Goal: Information Seeking & Learning: Learn about a topic

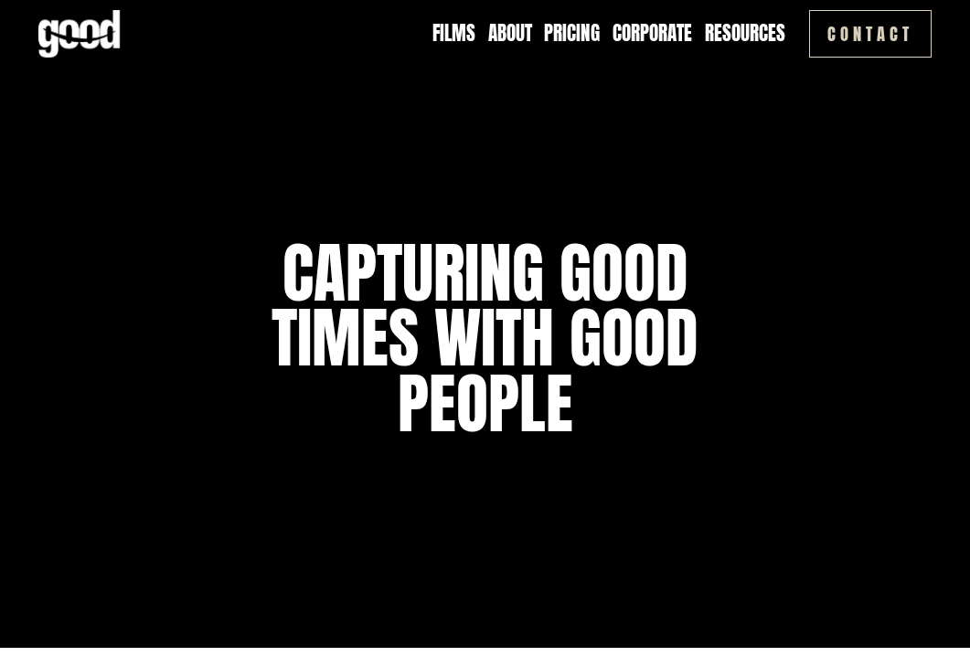
click at [876, 38] on link "Contact" at bounding box center [870, 34] width 122 height 48
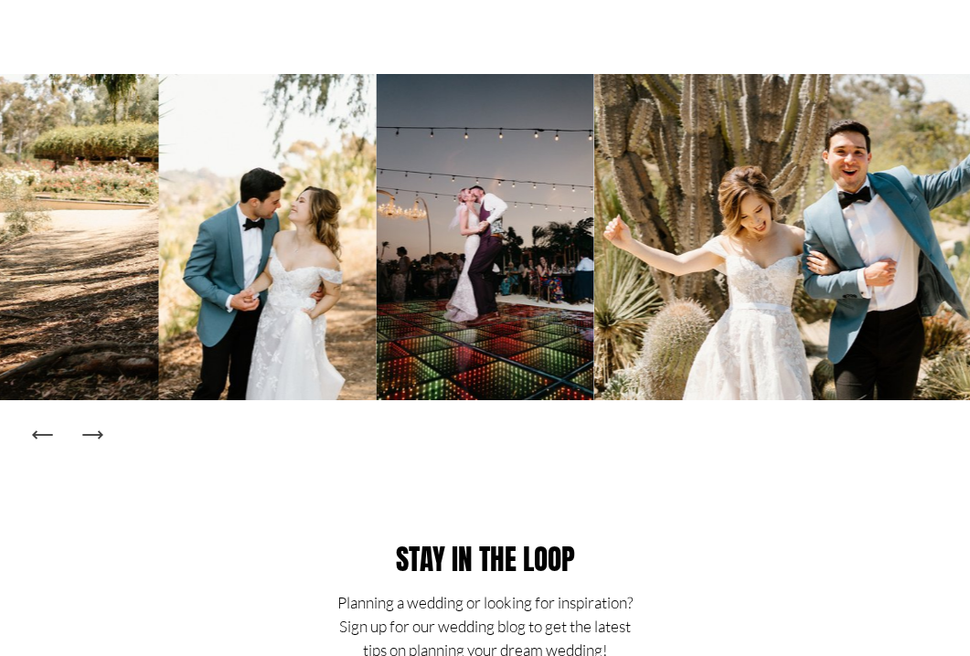
scroll to position [2565, 0]
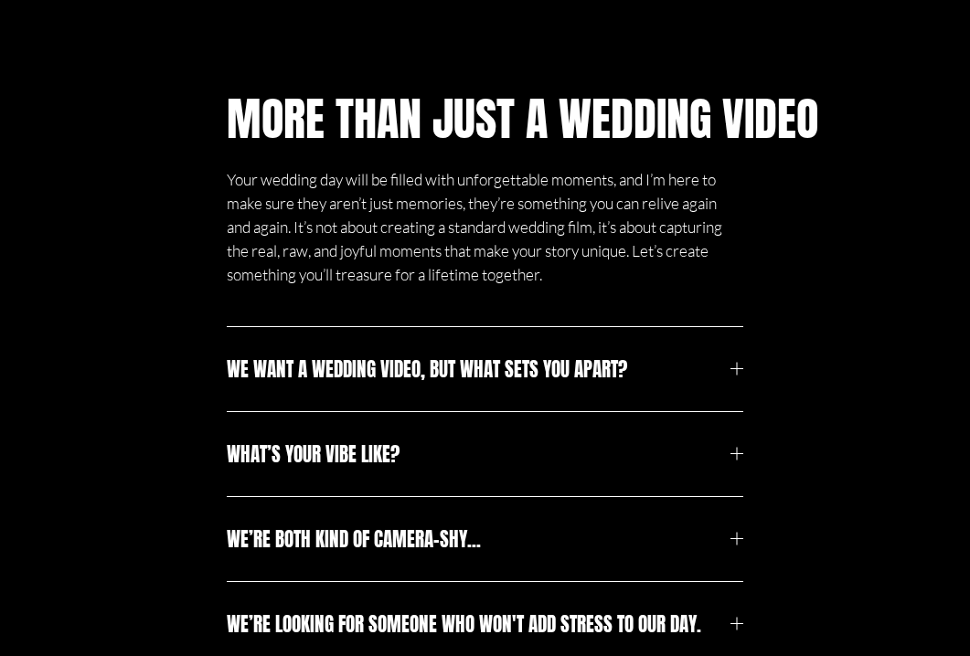
scroll to position [4872, 0]
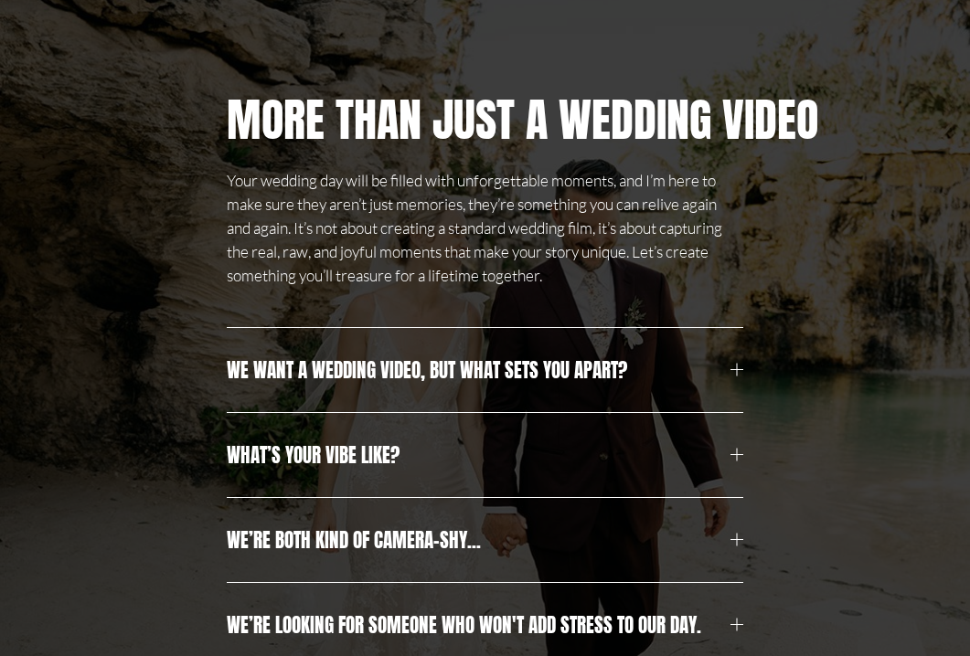
click at [596, 407] on button "We want a wedding video, but what sets you apart?" at bounding box center [485, 370] width 516 height 84
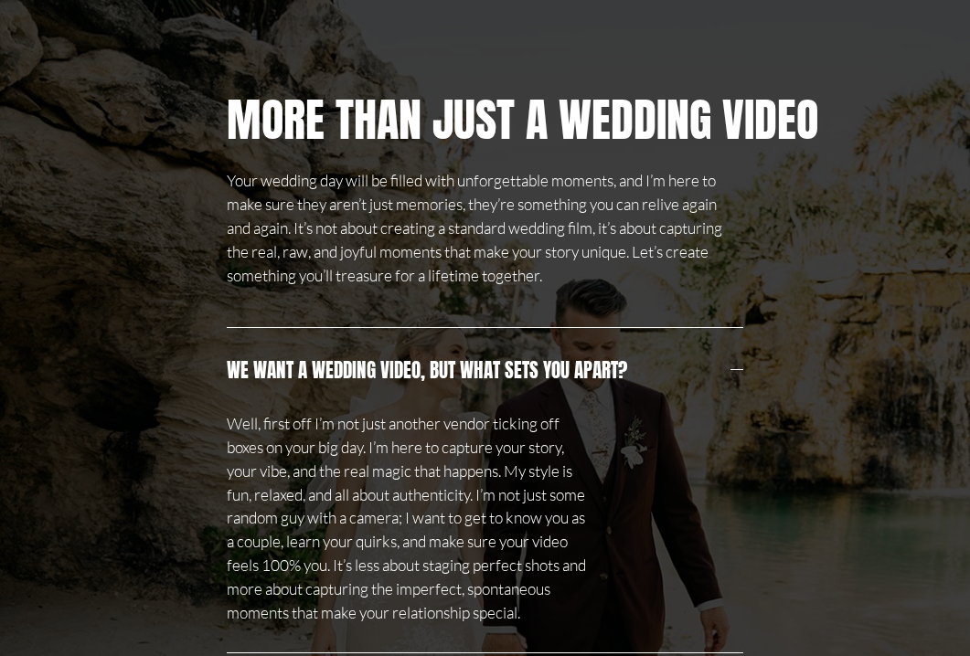
click at [596, 385] on span "We want a wedding video, but what sets you apart?" at bounding box center [479, 369] width 504 height 29
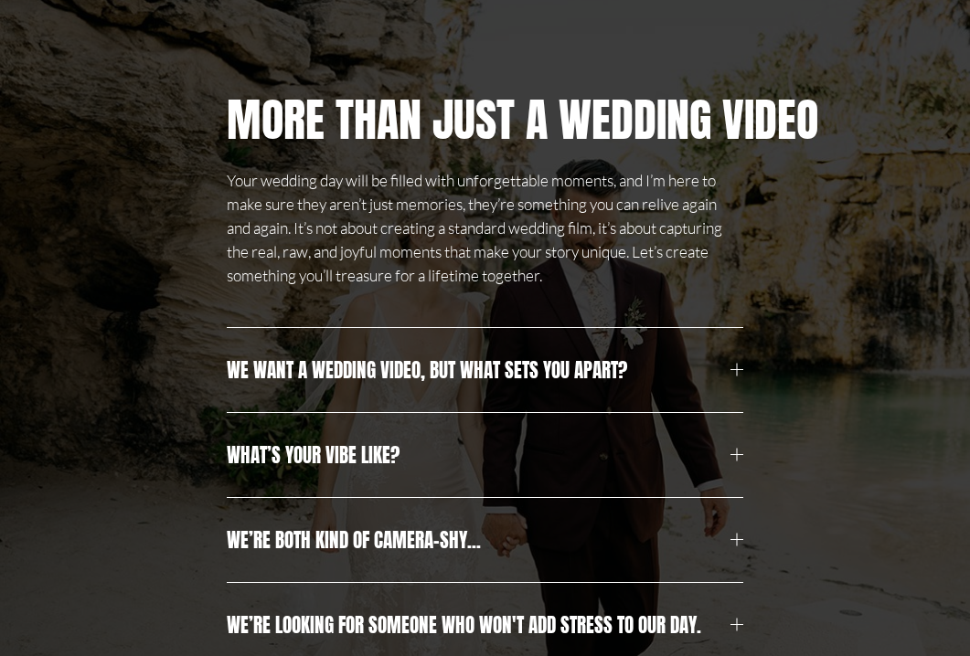
click at [569, 470] on span "What’s your vibe like?" at bounding box center [479, 454] width 504 height 29
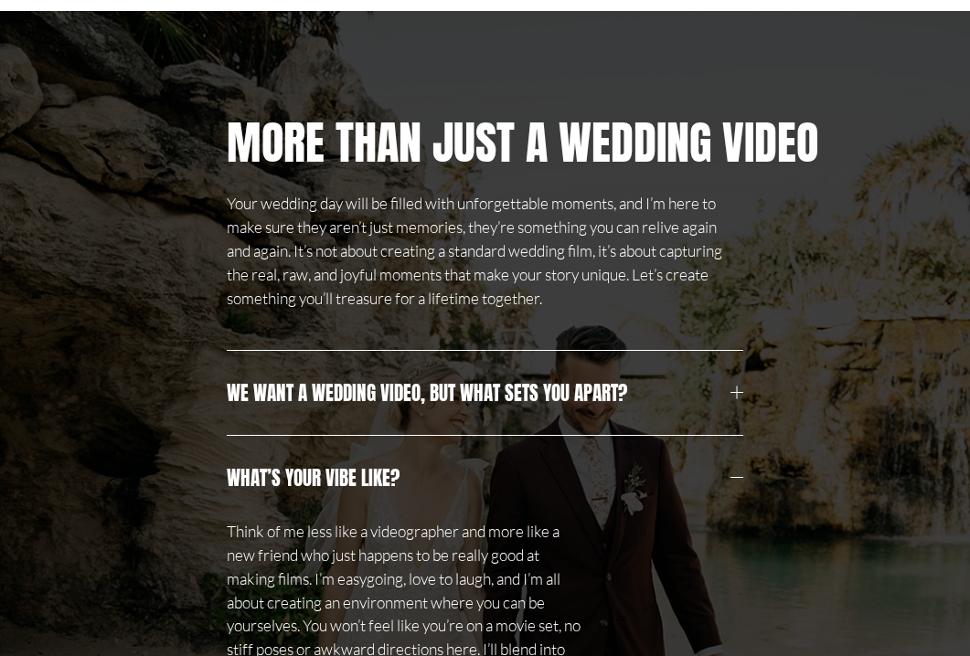
scroll to position [4860, 0]
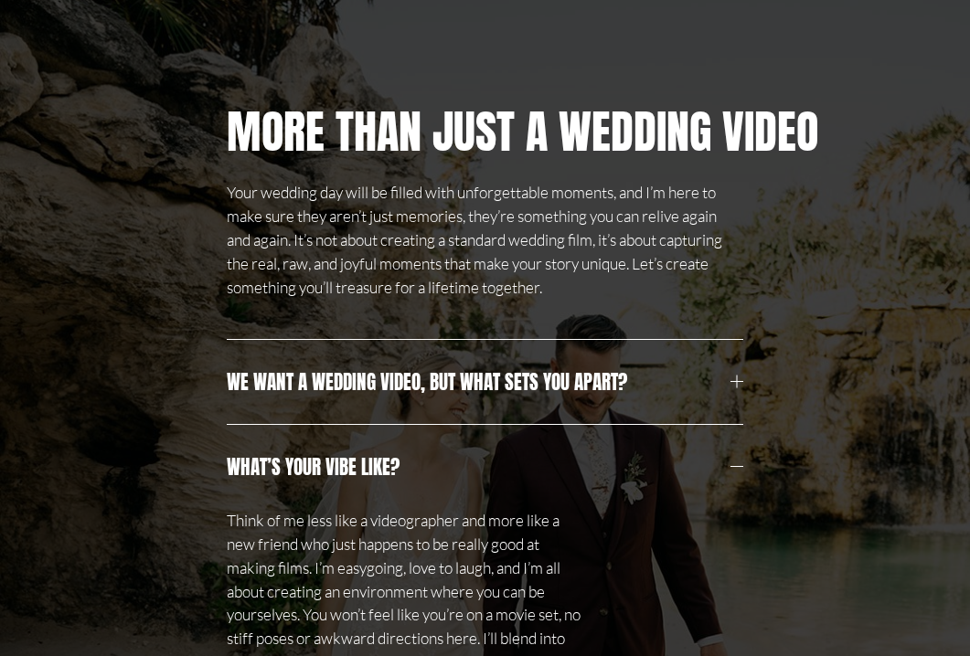
click at [511, 482] on span "What’s your vibe like?" at bounding box center [479, 466] width 504 height 29
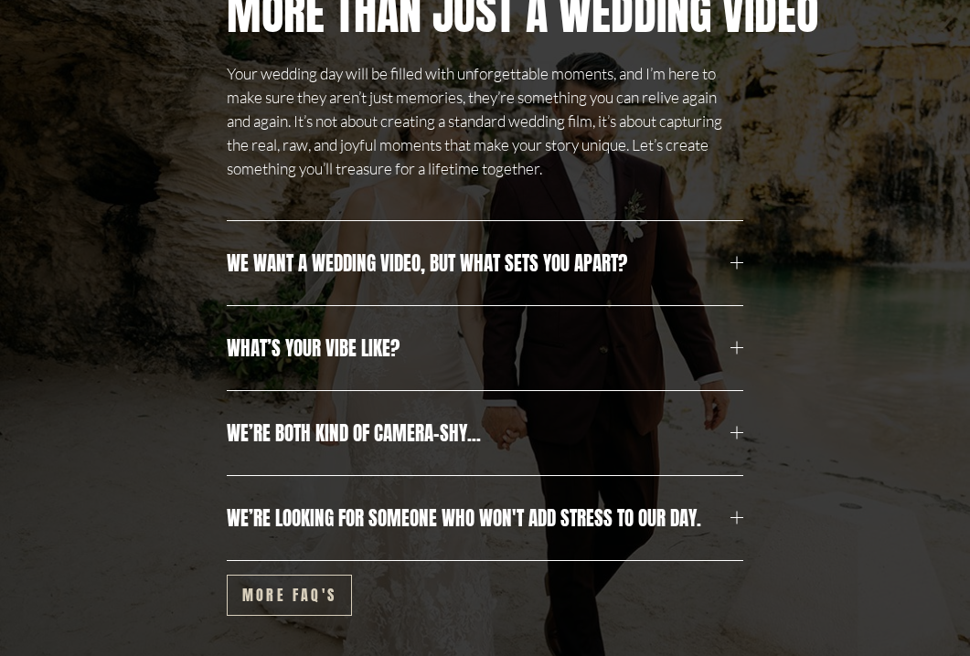
scroll to position [4977, 0]
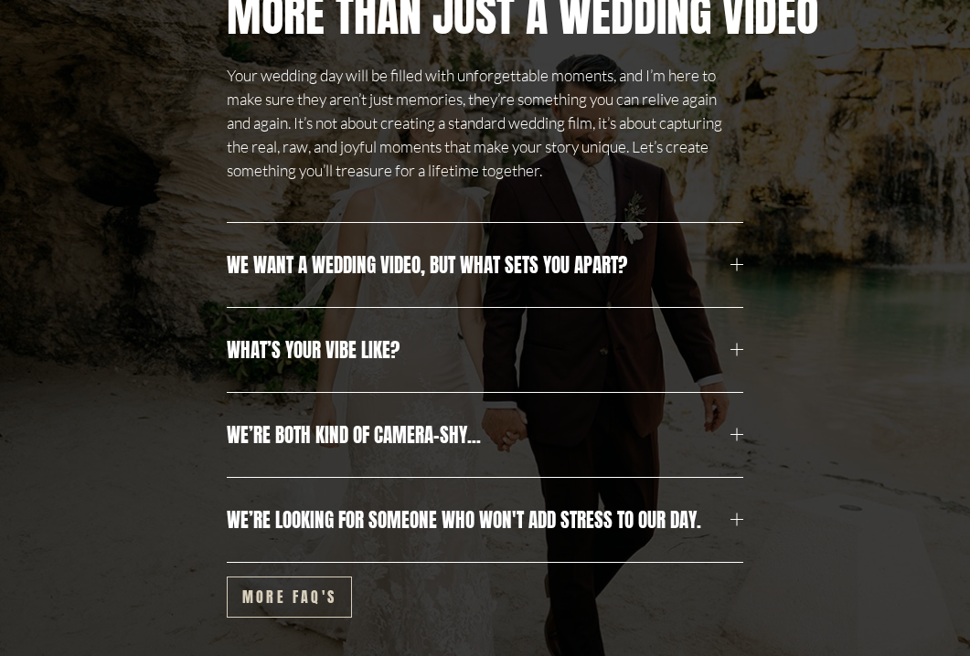
click at [515, 520] on button "We’re looking for someone who won't add stress to our day." at bounding box center [485, 520] width 516 height 84
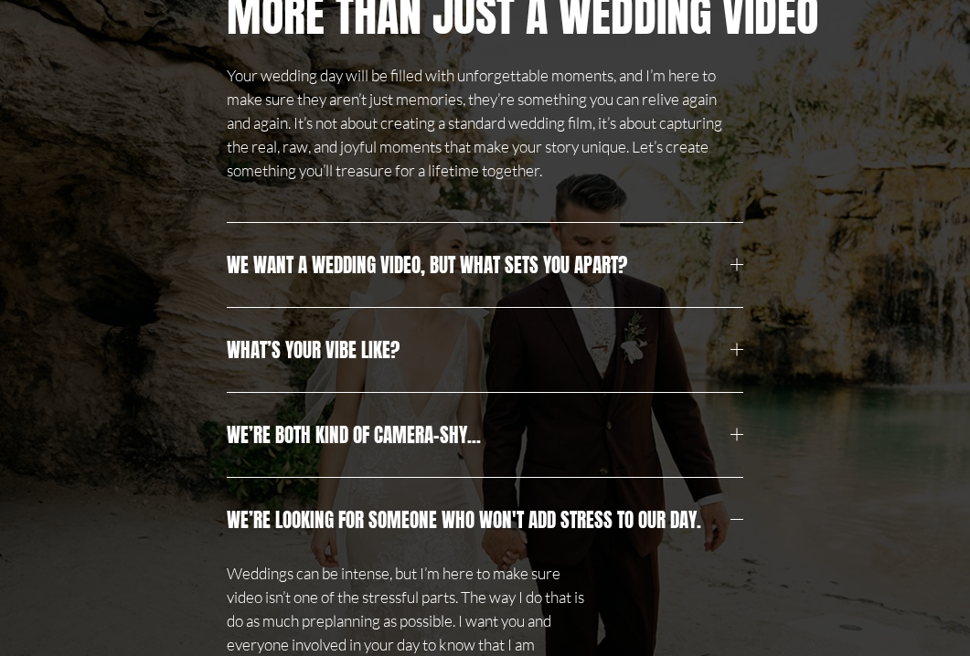
click at [515, 520] on button "We’re looking for someone who won't add stress to our day." at bounding box center [485, 520] width 516 height 84
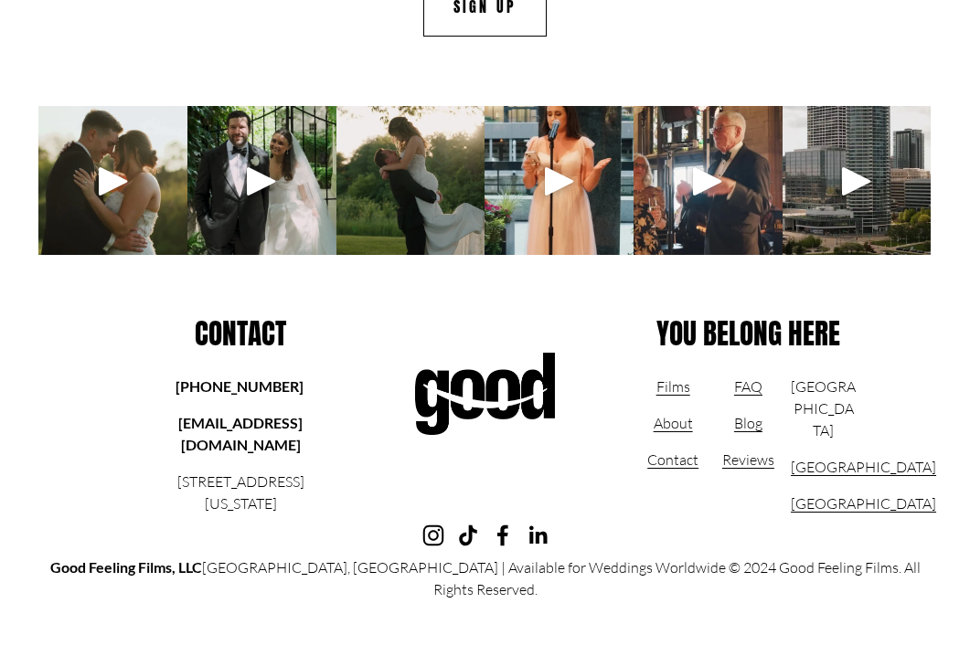
scroll to position [8777, 0]
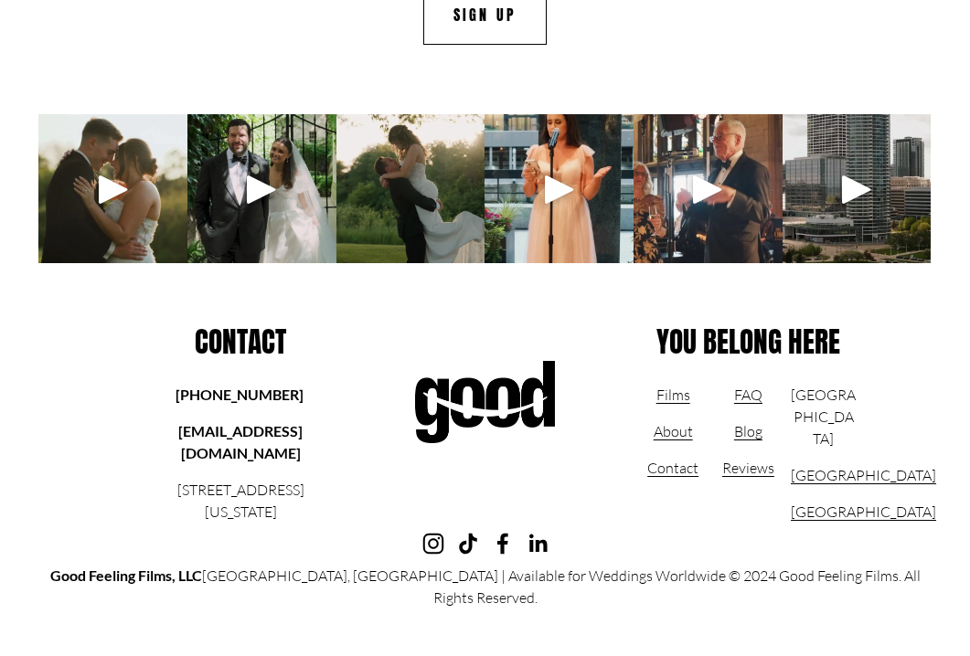
click at [742, 406] on link "FAQ" at bounding box center [748, 395] width 28 height 22
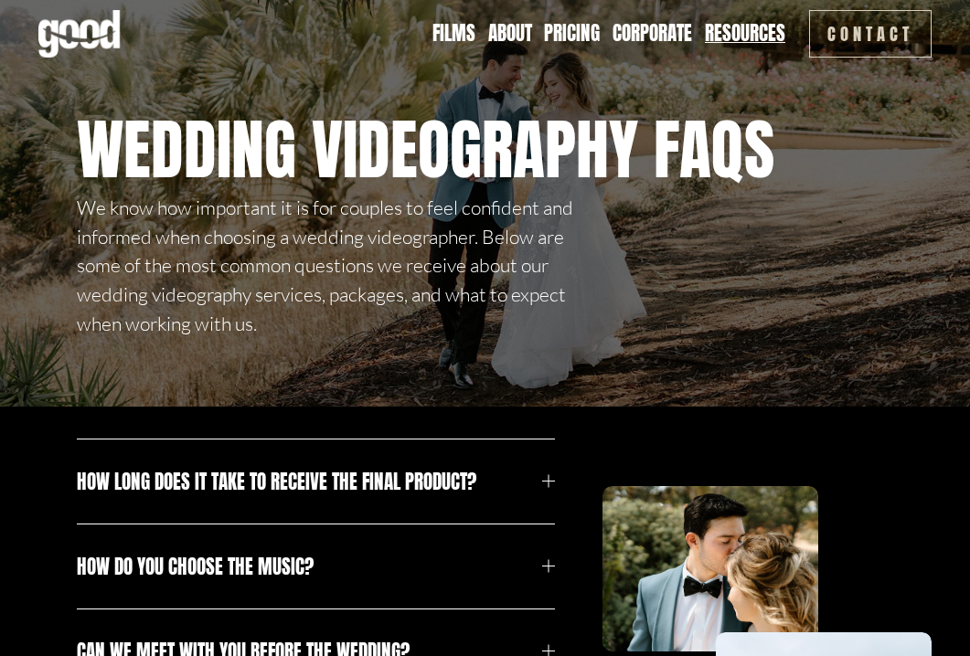
click at [483, 483] on span "How long does it take to receive the final product?" at bounding box center [310, 481] width 466 height 29
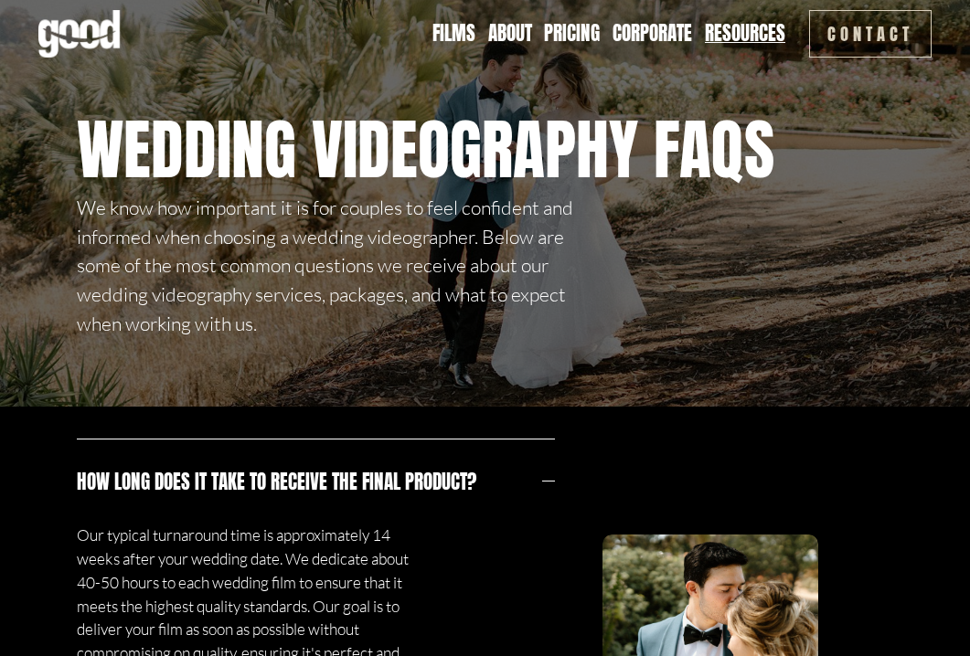
click at [543, 482] on div at bounding box center [548, 481] width 13 height 13
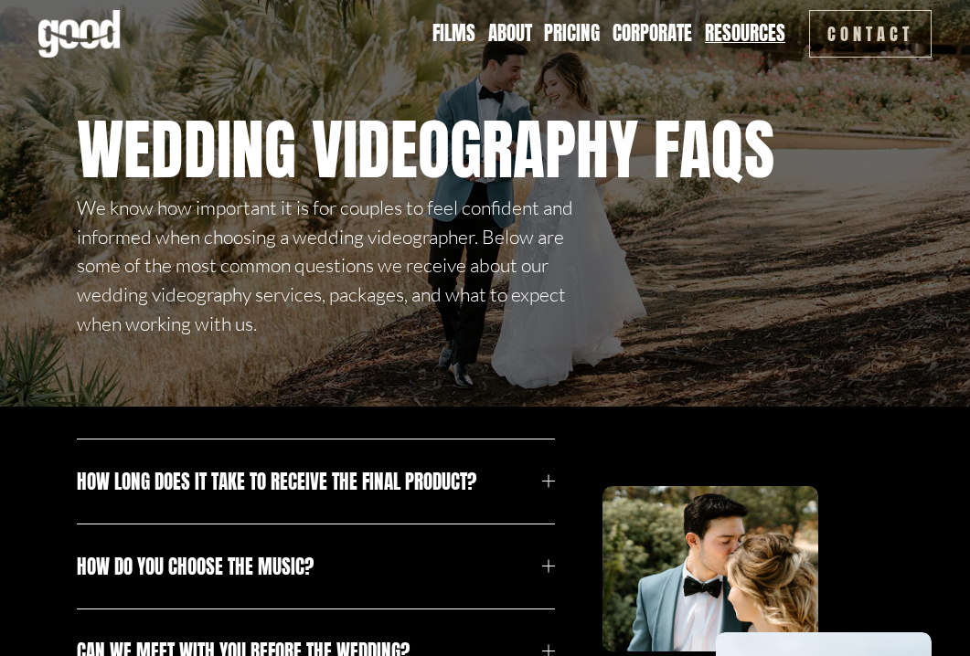
click at [480, 562] on span "How do you choose the music?" at bounding box center [310, 566] width 466 height 29
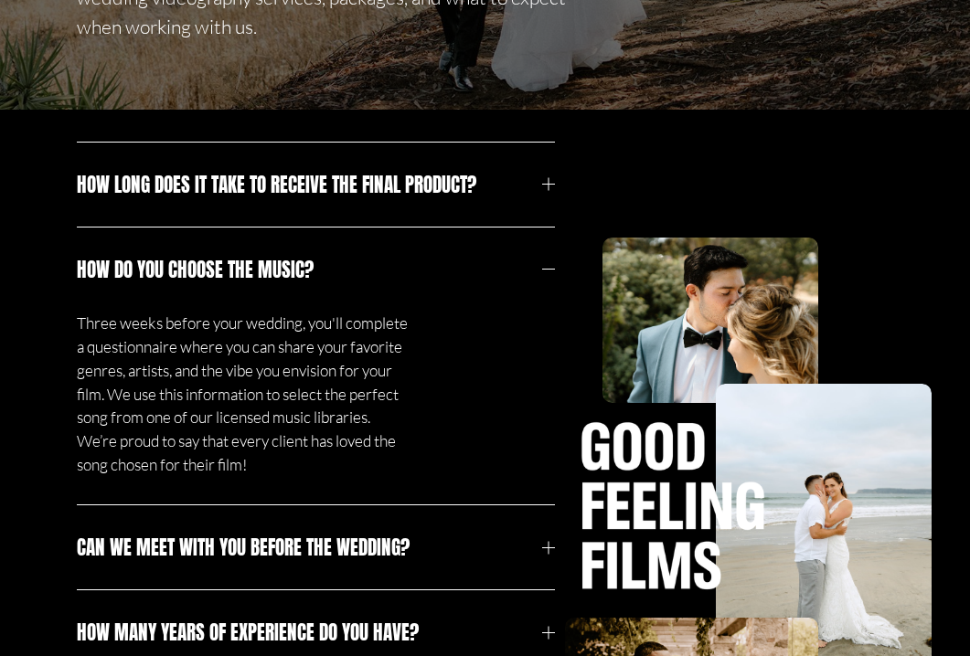
scroll to position [298, 0]
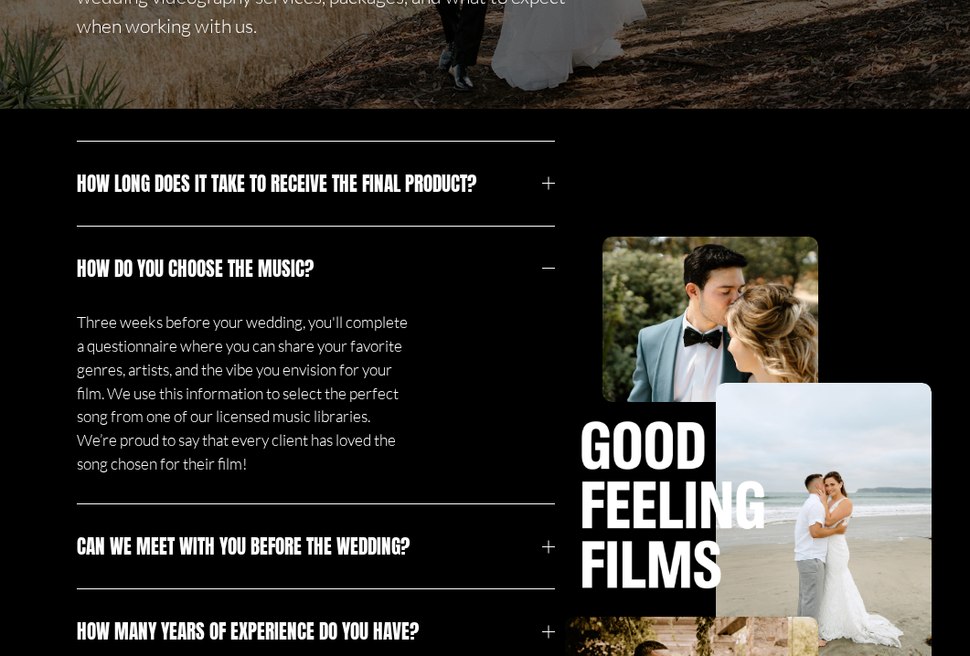
click at [464, 556] on span "Can we meet with you before the wedding?" at bounding box center [310, 546] width 466 height 29
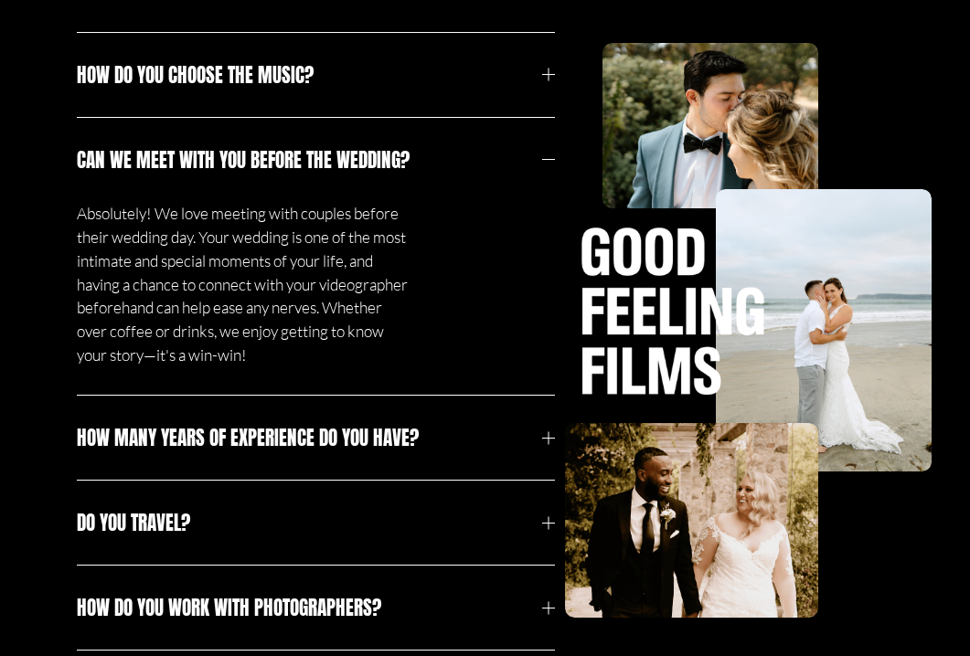
scroll to position [502, 0]
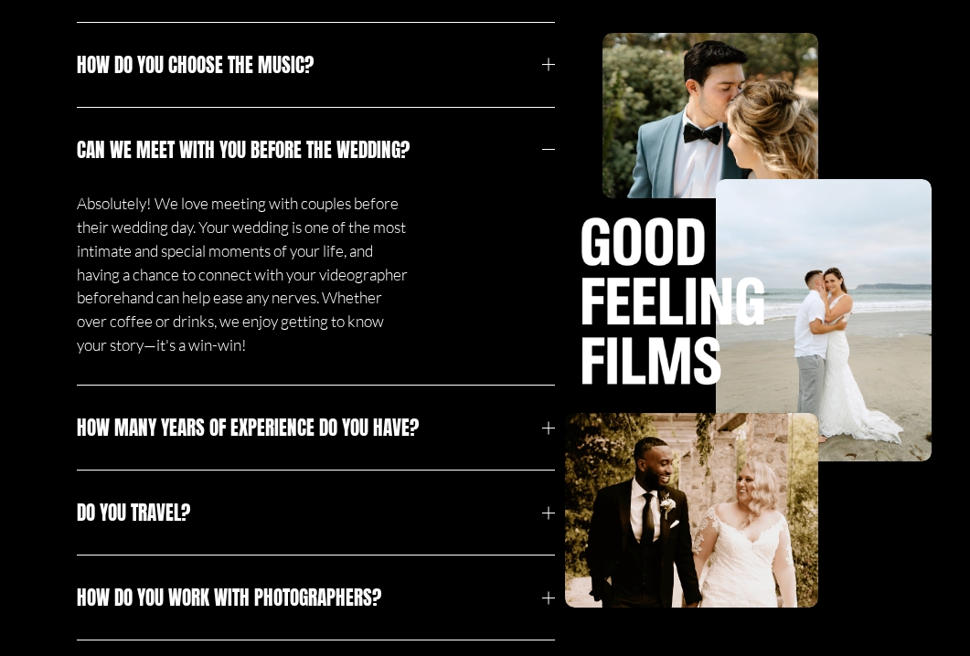
click at [419, 451] on button "How many years of experience do you have?" at bounding box center [316, 428] width 479 height 84
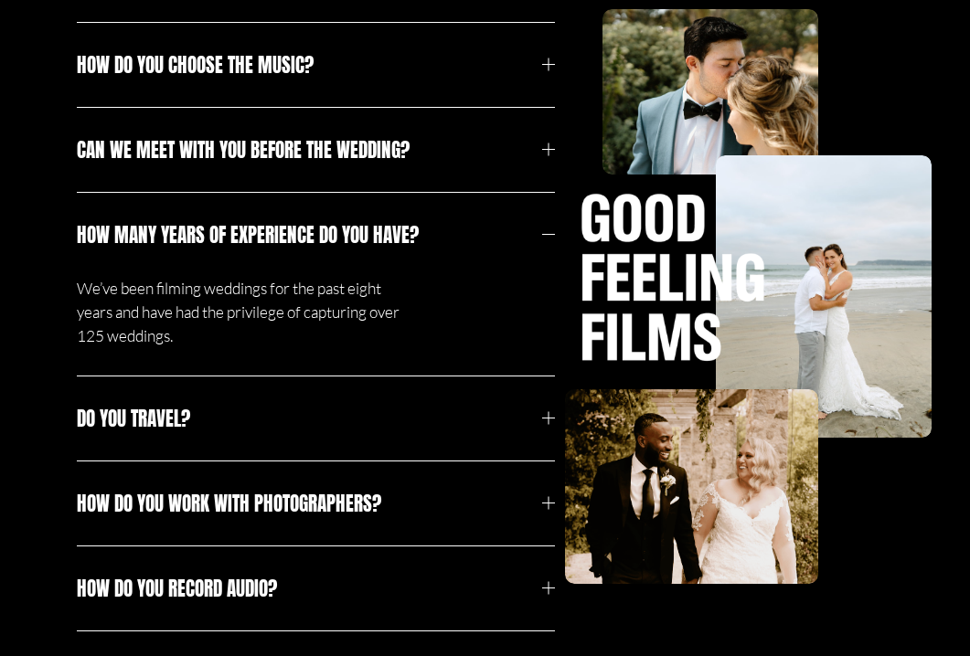
click at [403, 430] on span "Do you travel?" at bounding box center [310, 418] width 466 height 29
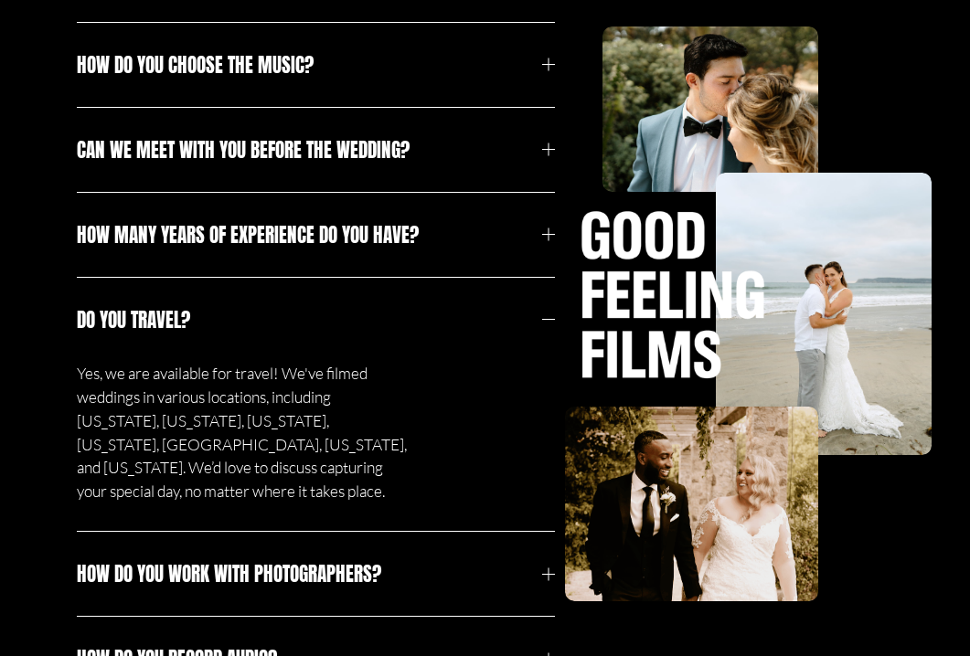
click at [391, 559] on span "How do you work with photographers?" at bounding box center [310, 573] width 466 height 29
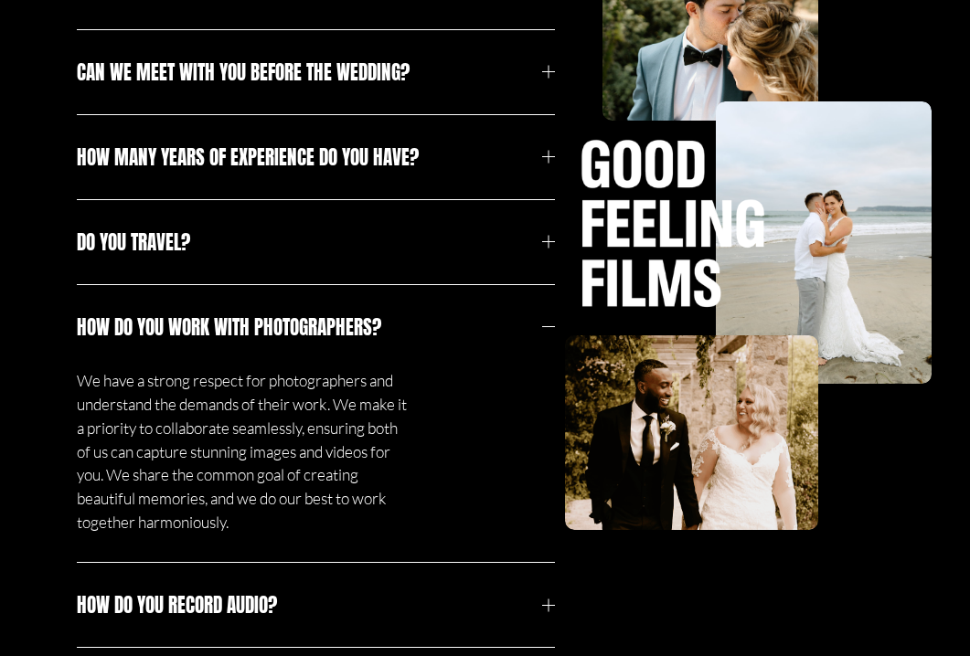
scroll to position [594, 0]
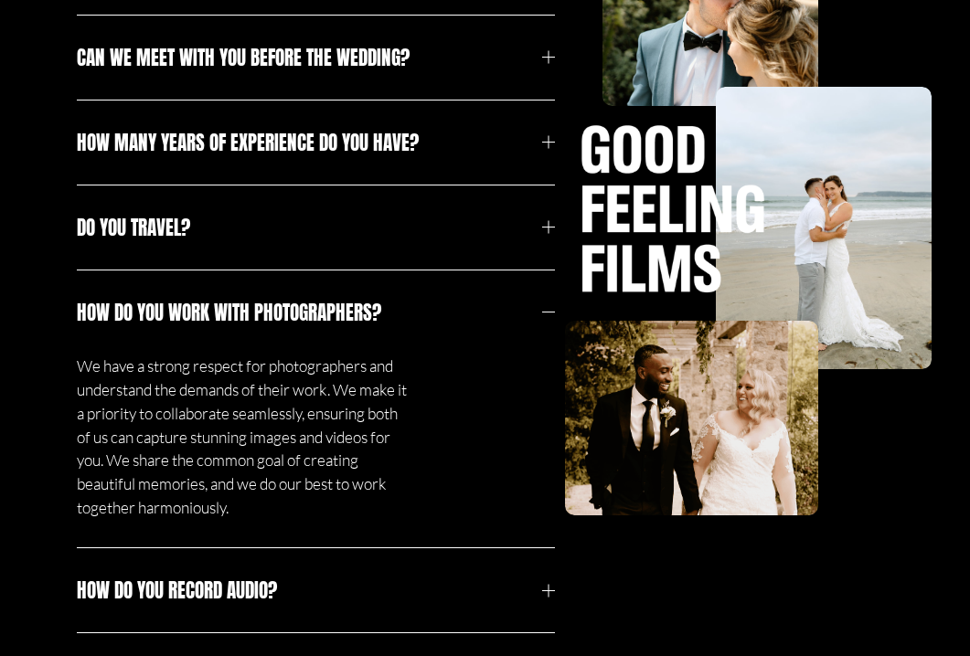
click at [375, 577] on span "How do you record audio?" at bounding box center [310, 590] width 466 height 29
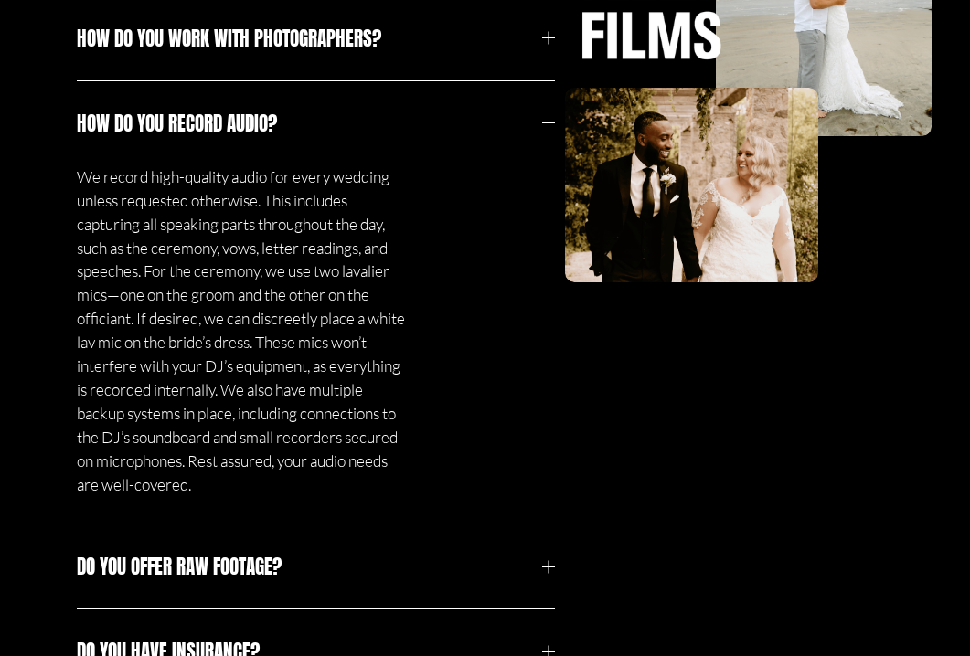
scroll to position [876, 0]
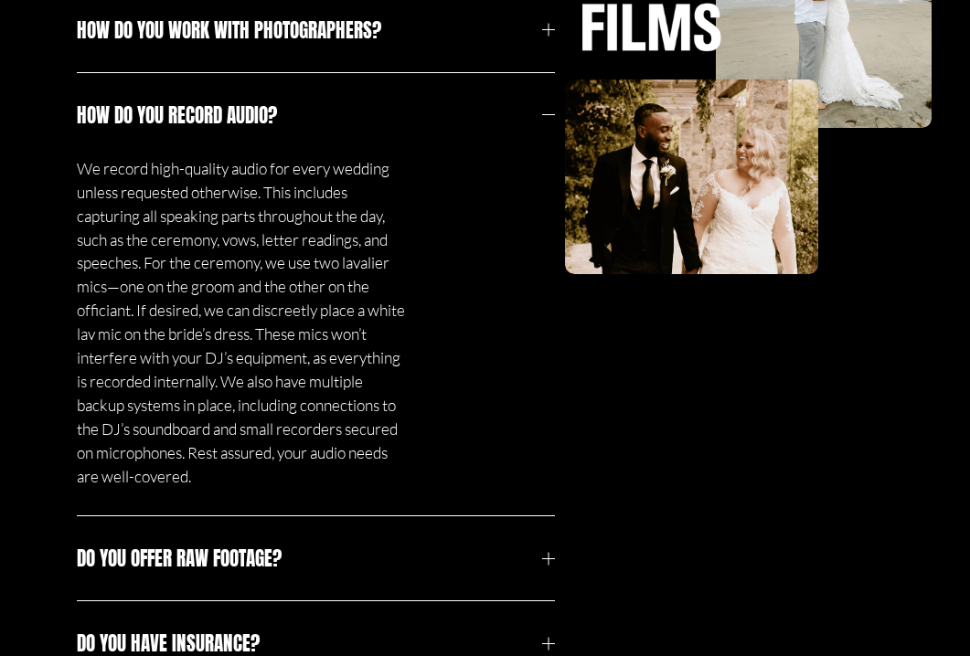
click at [161, 560] on span "Do you offer raw footage?" at bounding box center [310, 558] width 466 height 29
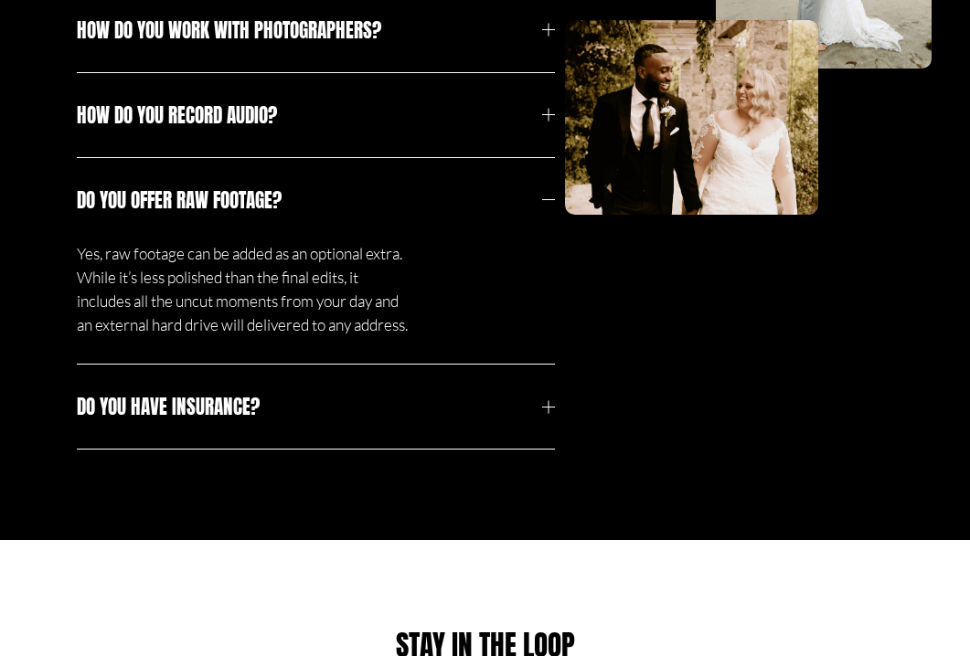
click at [180, 421] on span "Do you have insurance?" at bounding box center [310, 406] width 466 height 29
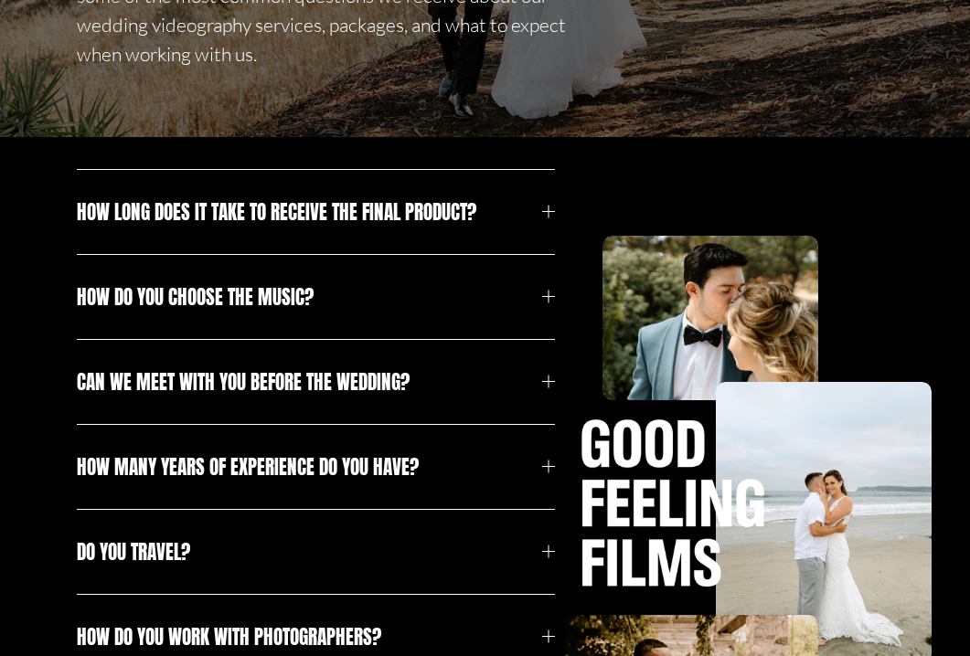
scroll to position [260, 0]
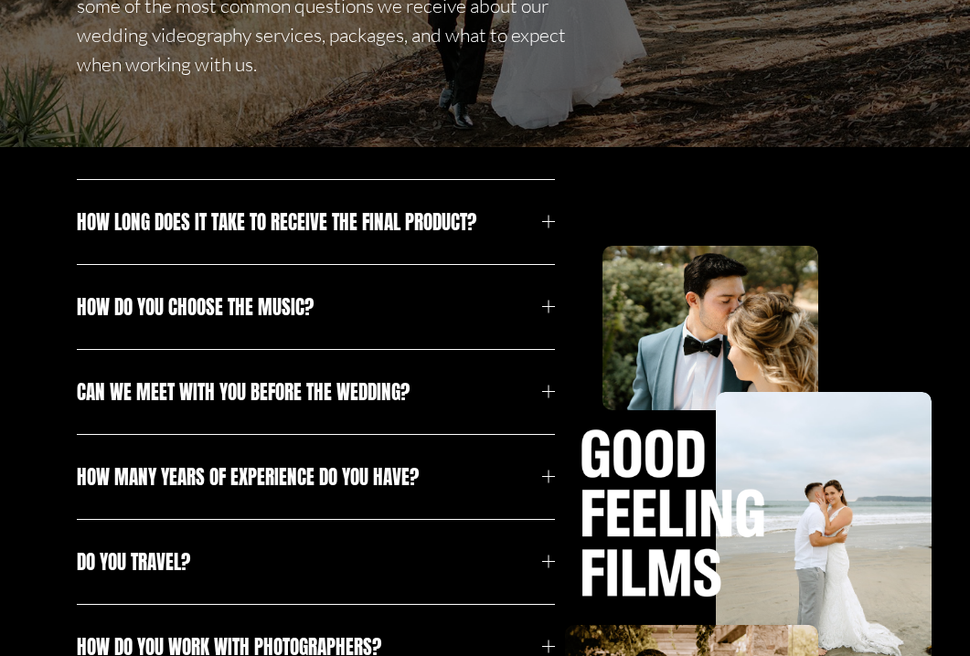
click at [216, 224] on span "How long does it take to receive the final product?" at bounding box center [310, 221] width 466 height 29
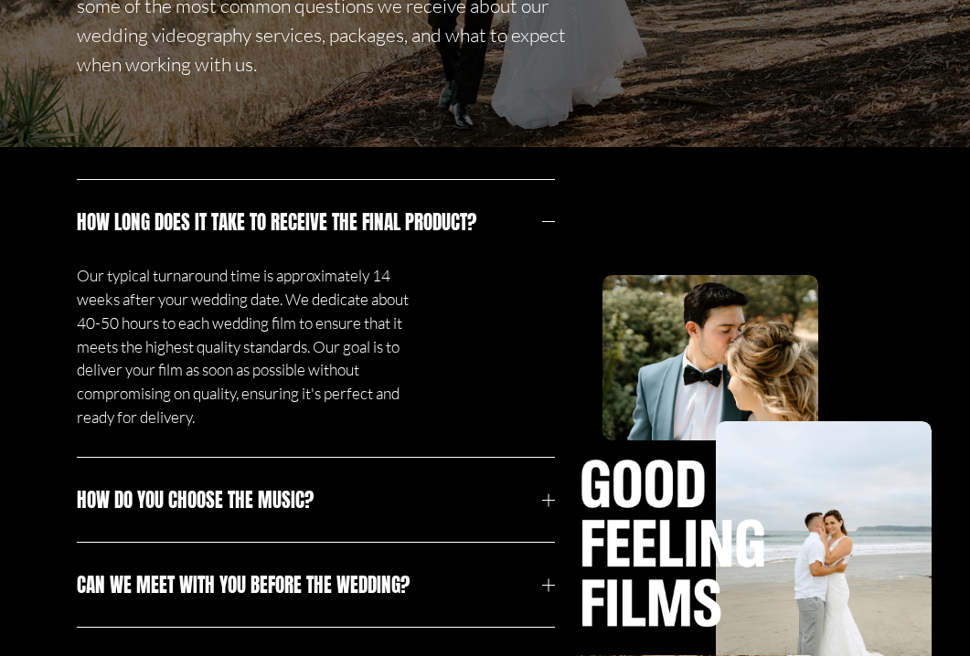
drag, startPoint x: 64, startPoint y: 217, endPoint x: 474, endPoint y: 242, distance: 411.1
copy span "How long does it take to receive the final product?"
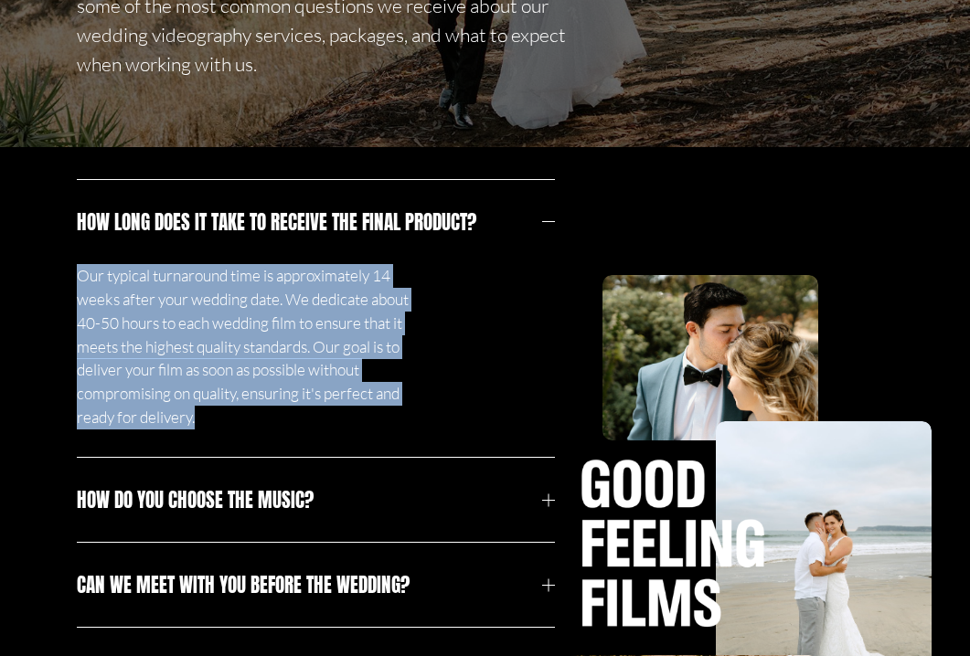
drag, startPoint x: 283, startPoint y: 419, endPoint x: 81, endPoint y: 281, distance: 245.1
click at [81, 281] on p "Our typical turnaround time is approximately 14 weeks after your wedding date. …" at bounding box center [244, 346] width 335 height 165
copy p "Our typical turnaround time is approximately 14 weeks after your wedding date. …"
click at [549, 225] on div at bounding box center [548, 222] width 13 height 13
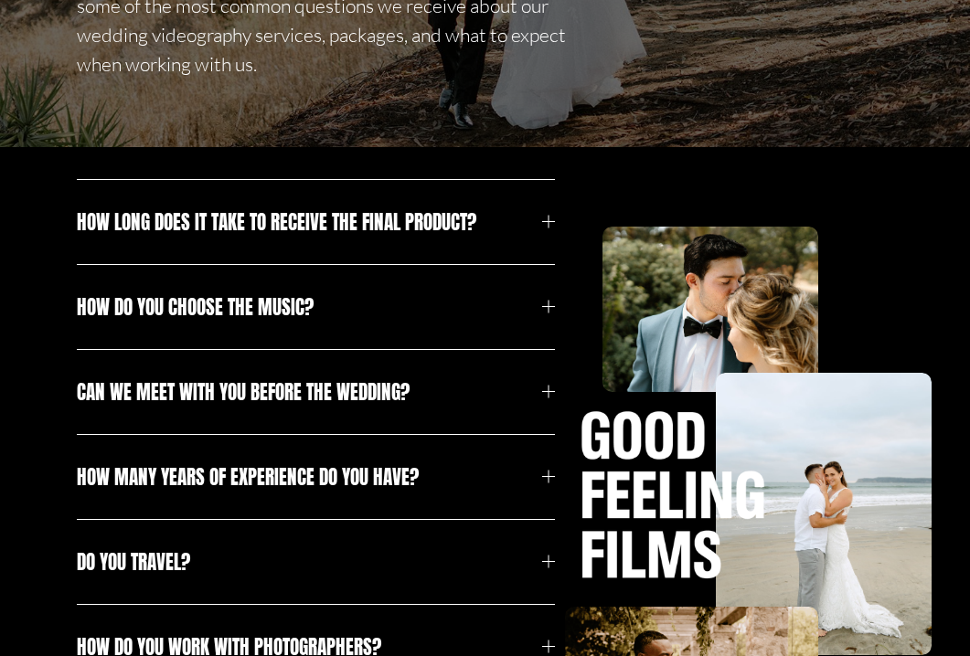
drag, startPoint x: 69, startPoint y: 309, endPoint x: 335, endPoint y: 307, distance: 266.9
click at [335, 307] on div "How long does it take to receive the final product? Our typical turnaround time…" at bounding box center [485, 591] width 970 height 824
copy span "How do you choose the music?"
click at [335, 307] on span "How do you choose the music?" at bounding box center [310, 306] width 466 height 29
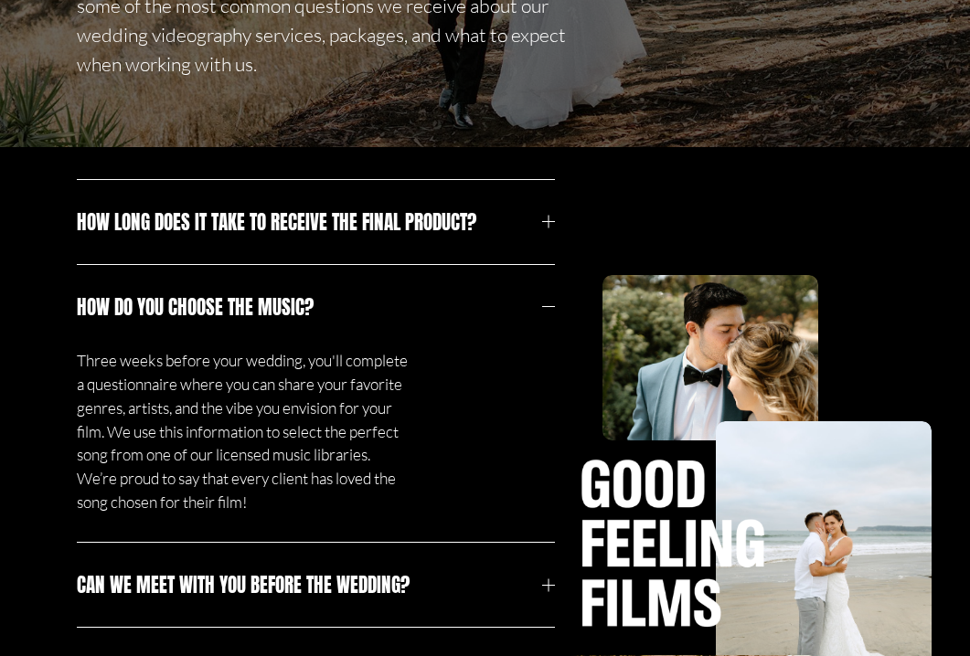
click at [85, 363] on p "Three weeks before your wedding, you'll complete a questionnaire where you can …" at bounding box center [244, 431] width 335 height 165
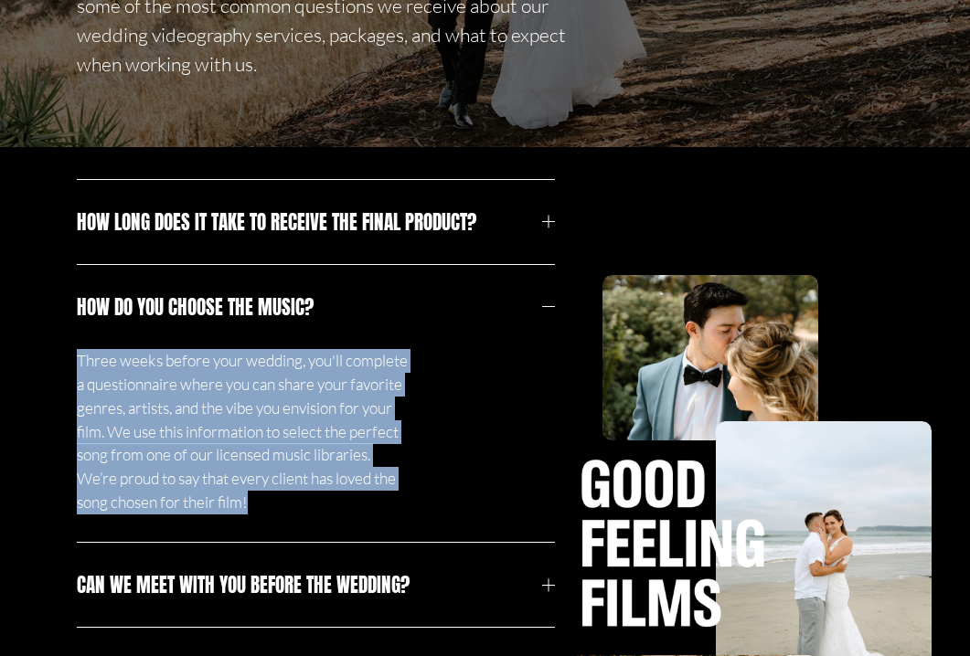
click at [85, 363] on p "Three weeks before your wedding, you'll complete a questionnaire where you can …" at bounding box center [244, 431] width 335 height 165
copy li "Three weeks before your wedding, you'll complete a questionnaire where you can …"
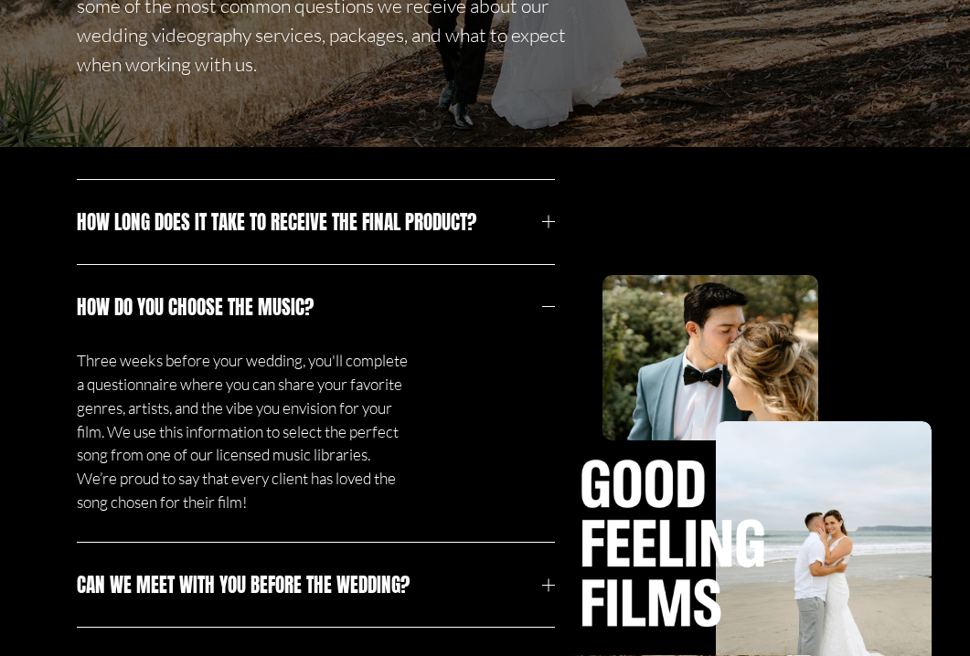
click at [553, 306] on div at bounding box center [548, 306] width 13 height 1
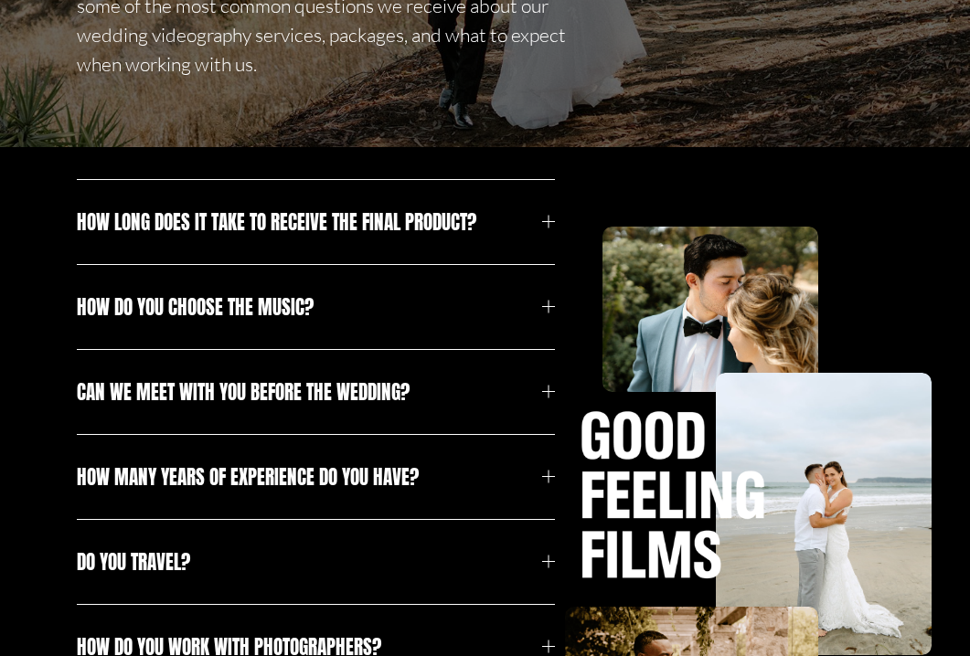
click at [95, 398] on span "Can we meet with you before the wedding?" at bounding box center [310, 391] width 466 height 29
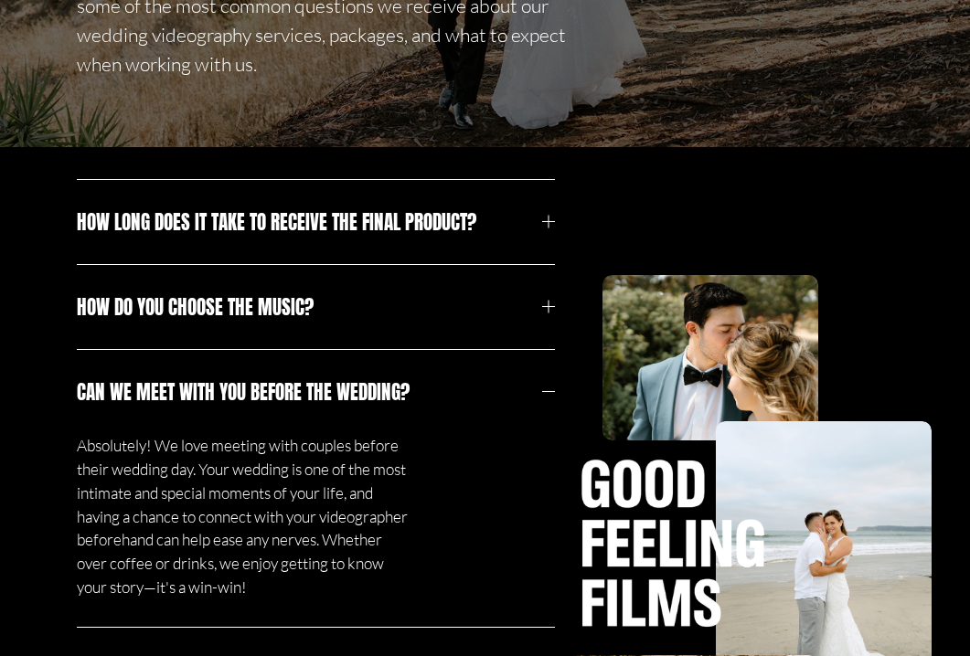
drag, startPoint x: 68, startPoint y: 395, endPoint x: 427, endPoint y: 388, distance: 359.2
copy span "Can we meet with you before the wedding?"
click at [167, 516] on p "Absolutely! We love meeting with couples before their wedding day. Your wedding…" at bounding box center [244, 516] width 335 height 165
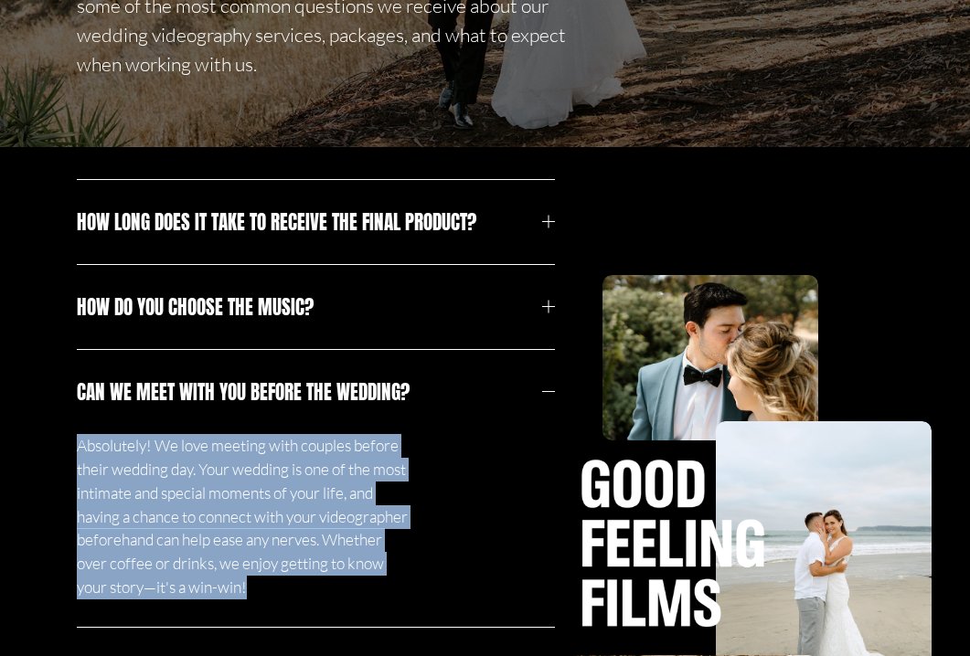
click at [167, 516] on p "Absolutely! We love meeting with couples before their wedding day. Your wedding…" at bounding box center [244, 516] width 335 height 165
copy li "Absolutely! We love meeting with couples before their wedding day. Your wedding…"
click at [546, 391] on div at bounding box center [548, 391] width 13 height 1
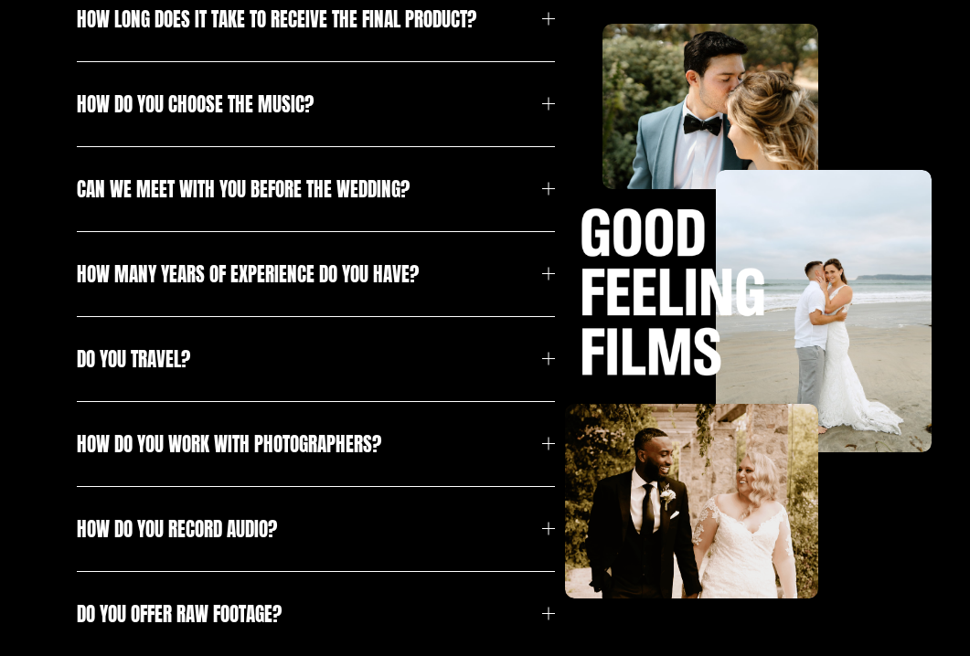
scroll to position [464, 0]
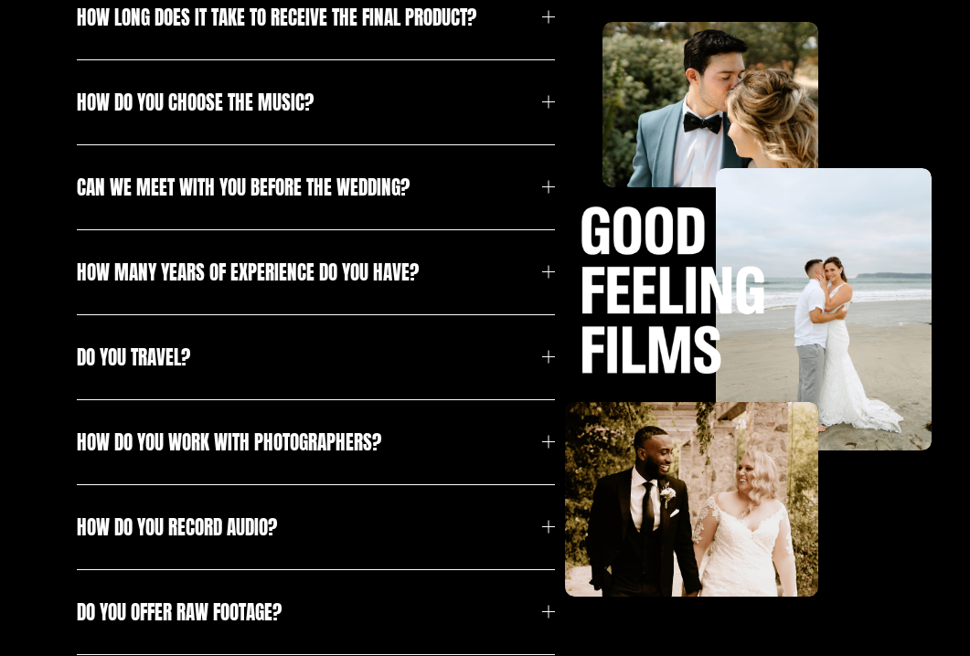
drag, startPoint x: 72, startPoint y: 270, endPoint x: 428, endPoint y: 267, distance: 355.5
click at [428, 267] on div "How long does it take to receive the final product? Our typical turnaround time…" at bounding box center [485, 386] width 970 height 824
copy span "How many years of experience do you have?"
click at [550, 276] on div at bounding box center [548, 272] width 13 height 13
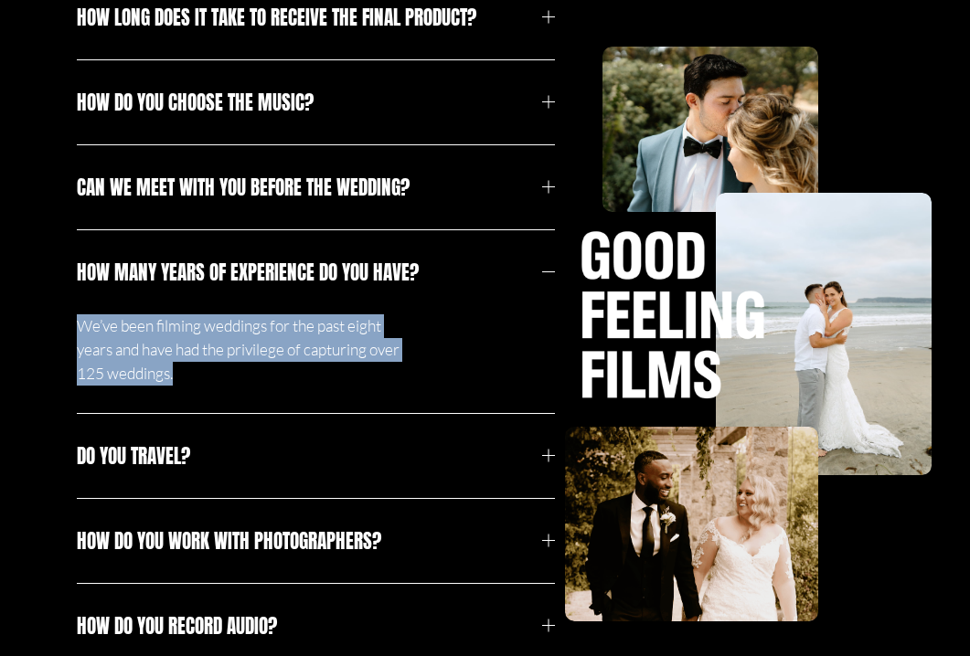
drag, startPoint x: 183, startPoint y: 377, endPoint x: 76, endPoint y: 331, distance: 116.3
click at [77, 331] on p "We’ve been filming weddings for the past eight years and have had the privilege…" at bounding box center [244, 349] width 335 height 71
copy p "We’ve been filming weddings for the past eight years and have had the privilege…"
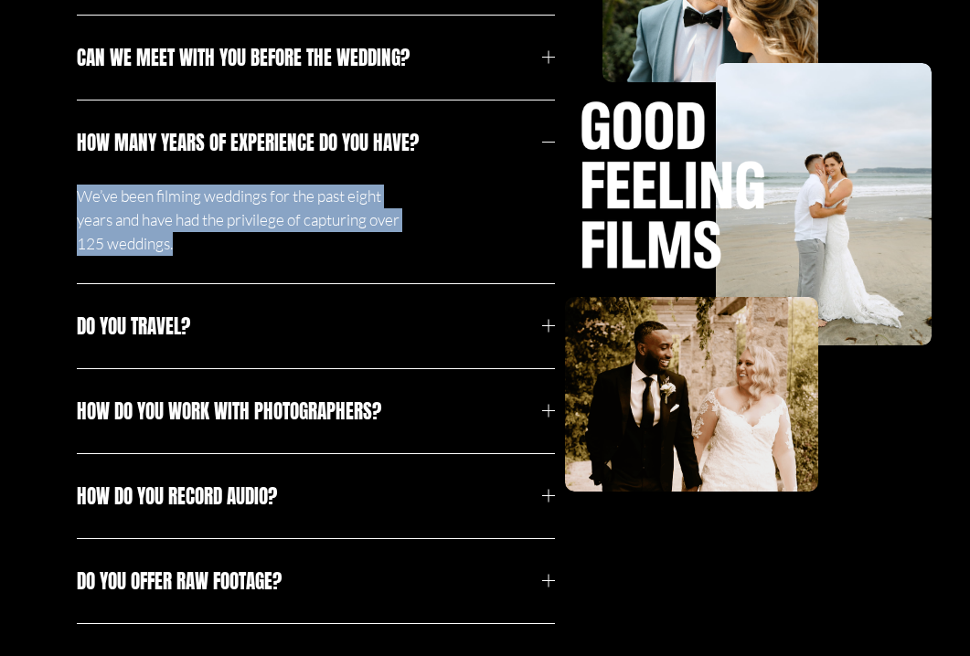
scroll to position [614, 0]
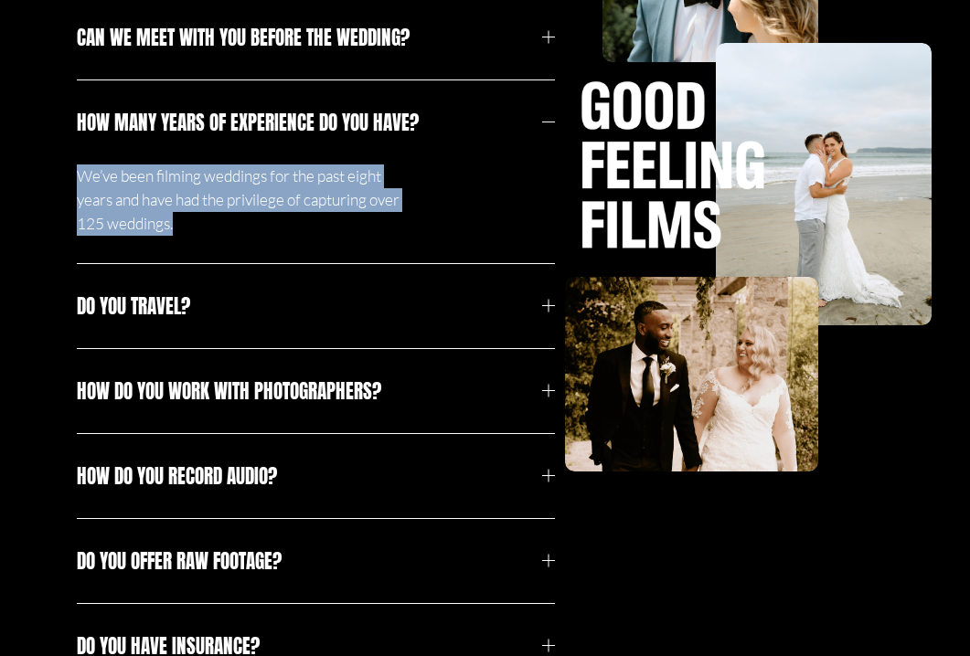
click at [546, 387] on div at bounding box center [548, 391] width 13 height 13
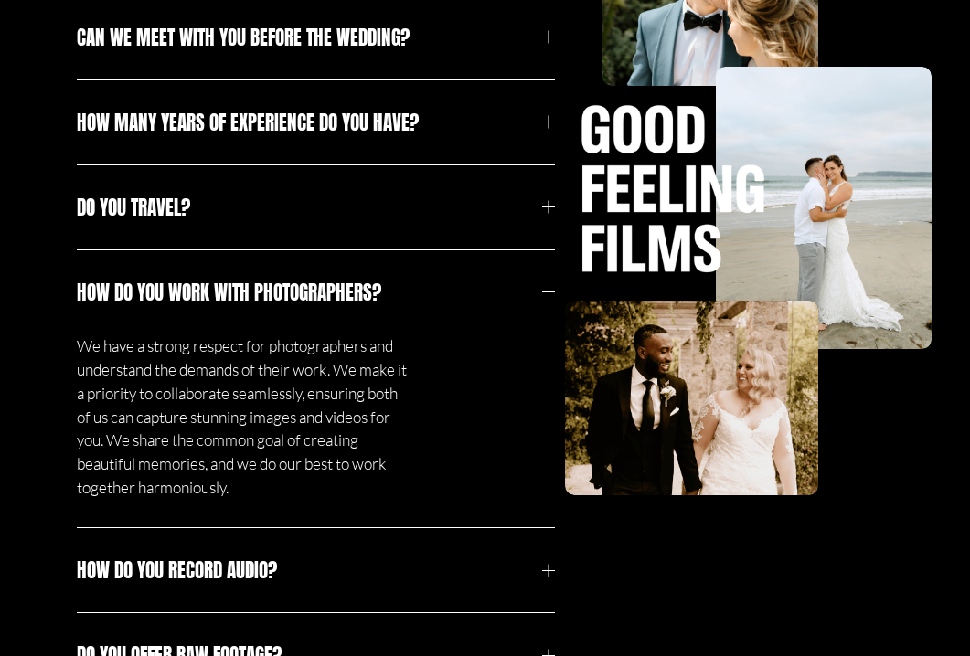
click at [197, 289] on span "How do you work with photographers?" at bounding box center [310, 292] width 466 height 29
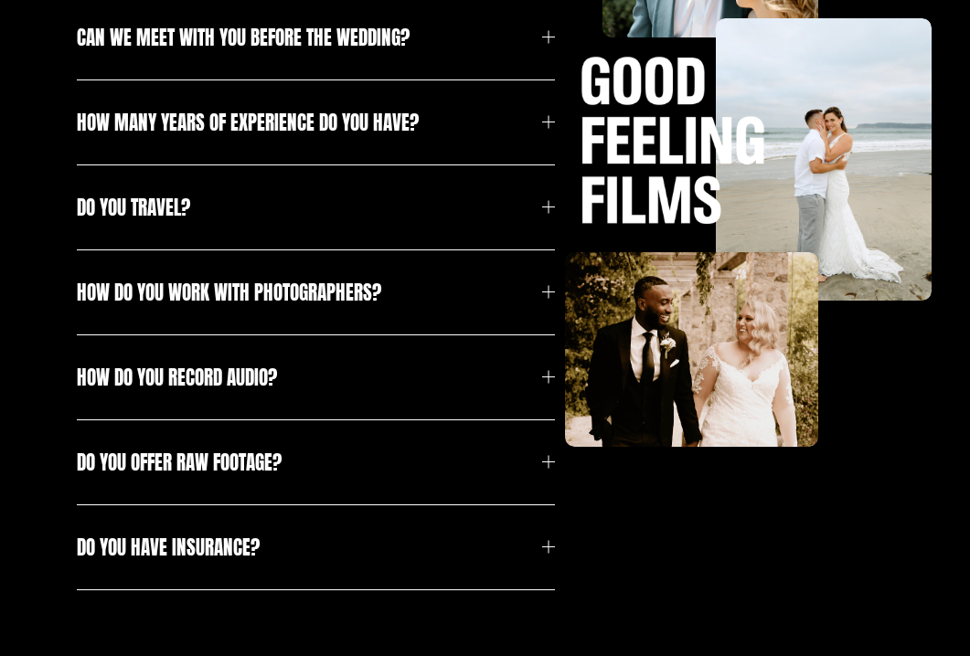
click at [197, 289] on span "How do you work with photographers?" at bounding box center [310, 292] width 466 height 29
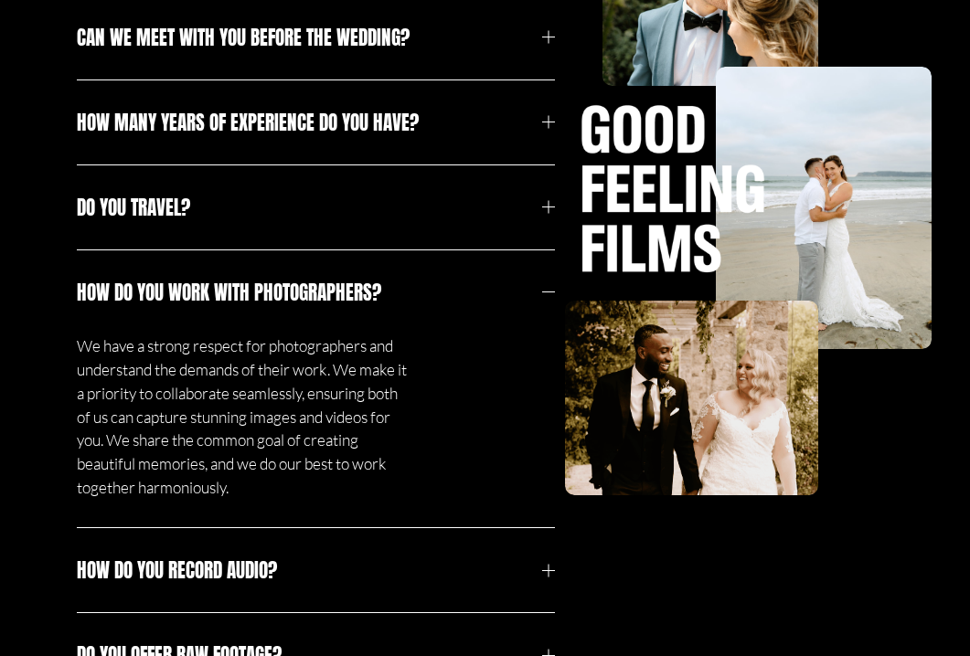
drag, startPoint x: 68, startPoint y: 284, endPoint x: 397, endPoint y: 296, distance: 329.2
click at [397, 296] on div "How long does it take to receive the final product? Our typical turnaround time…" at bounding box center [485, 333] width 970 height 1017
copy span "How do you work with photographers?"
click at [99, 347] on p "We have a strong respect for photographers and understand the demands of their …" at bounding box center [244, 416] width 335 height 165
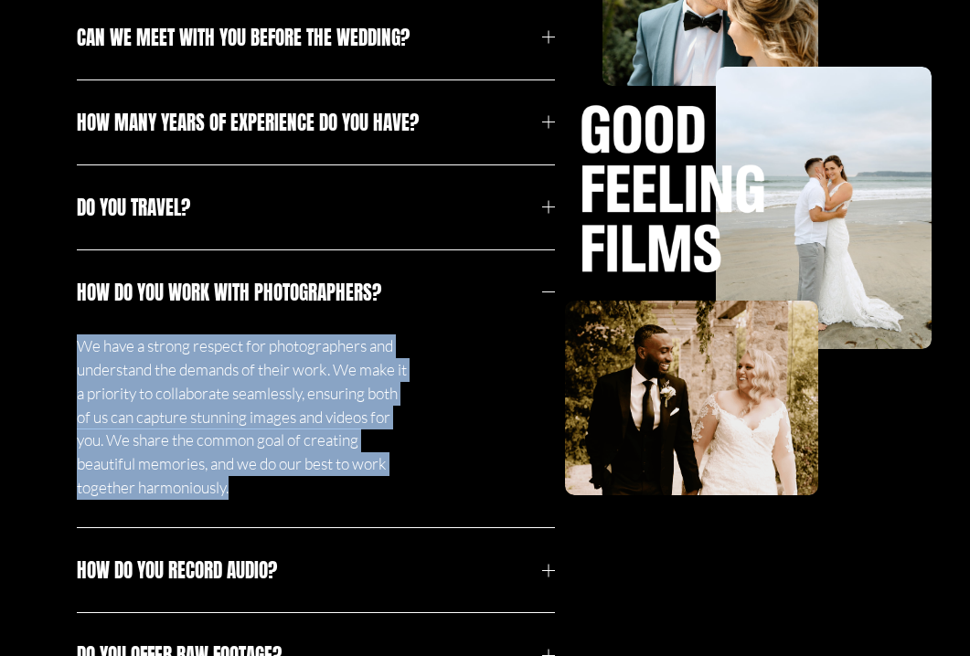
click at [99, 347] on p "We have a strong respect for photographers and understand the demands of their …" at bounding box center [244, 416] width 335 height 165
copy li "We have a strong respect for photographers and understand the demands of their …"
click at [547, 296] on div at bounding box center [548, 292] width 13 height 13
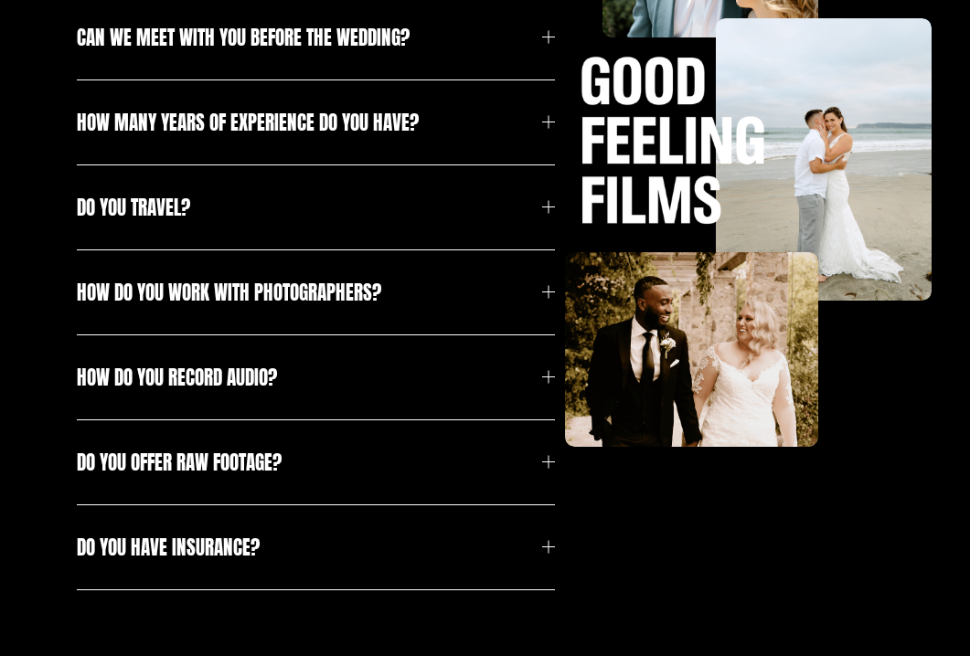
click at [551, 380] on div at bounding box center [548, 377] width 13 height 13
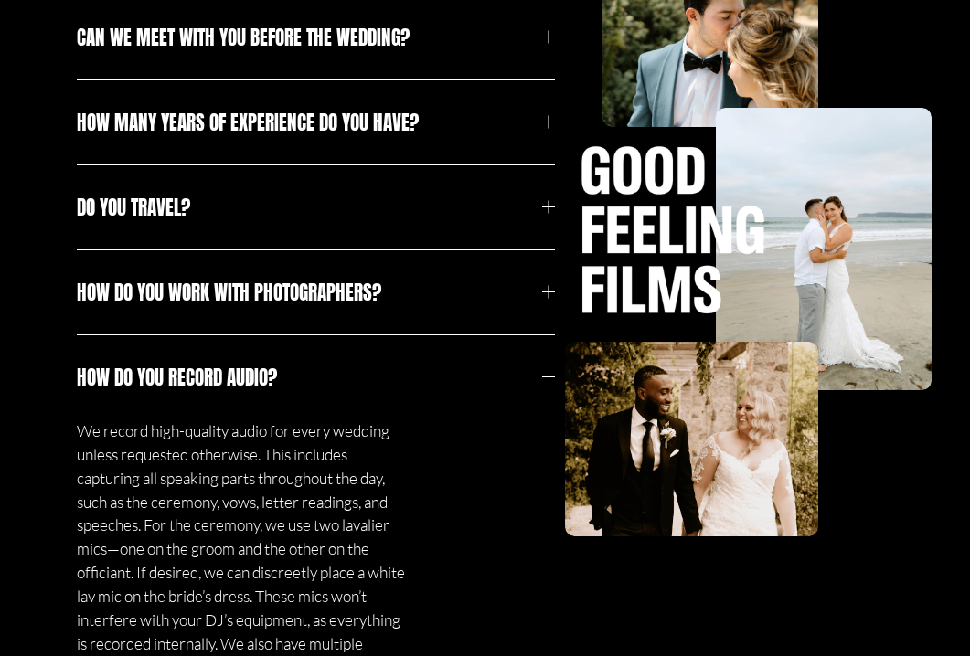
click at [121, 370] on span "How do you record audio?" at bounding box center [310, 377] width 466 height 29
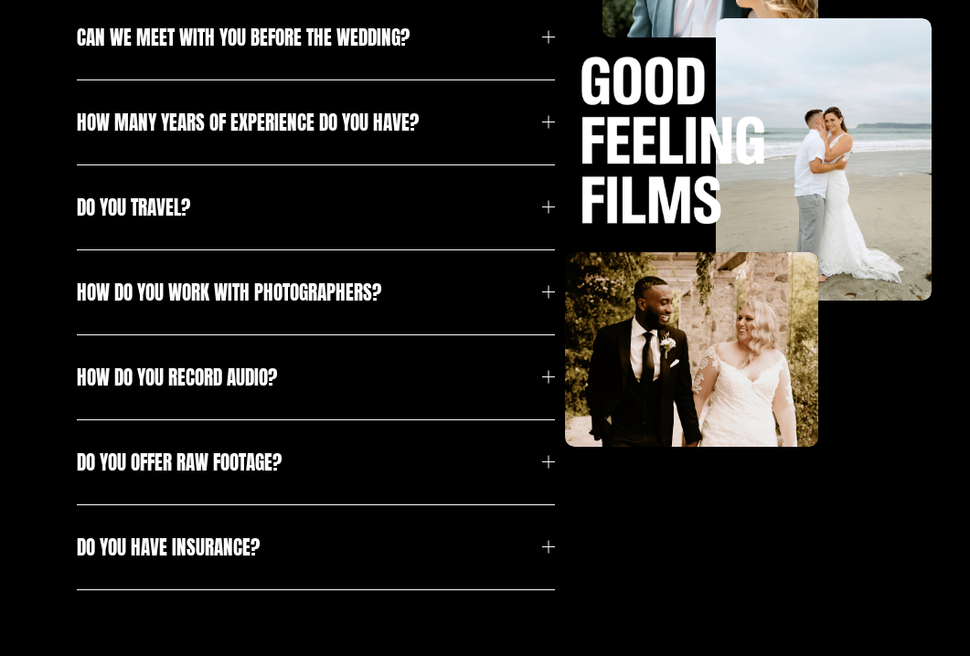
drag, startPoint x: 65, startPoint y: 372, endPoint x: 314, endPoint y: 368, distance: 249.5
click at [314, 368] on div "How long does it take to receive the final product? Our typical turnaround time…" at bounding box center [485, 237] width 970 height 824
click at [544, 375] on div at bounding box center [548, 377] width 13 height 13
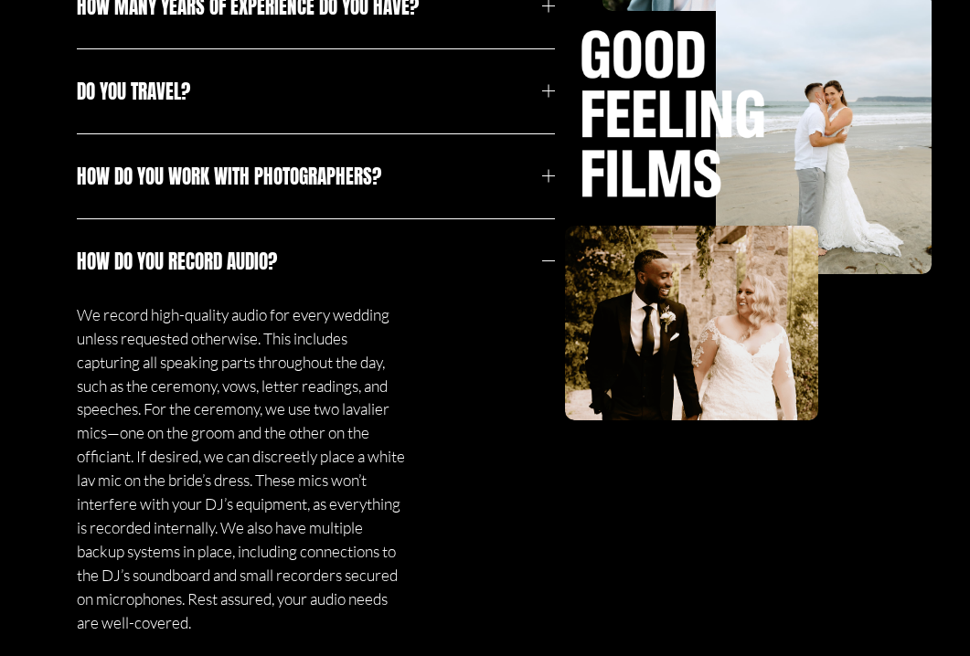
scroll to position [733, 0]
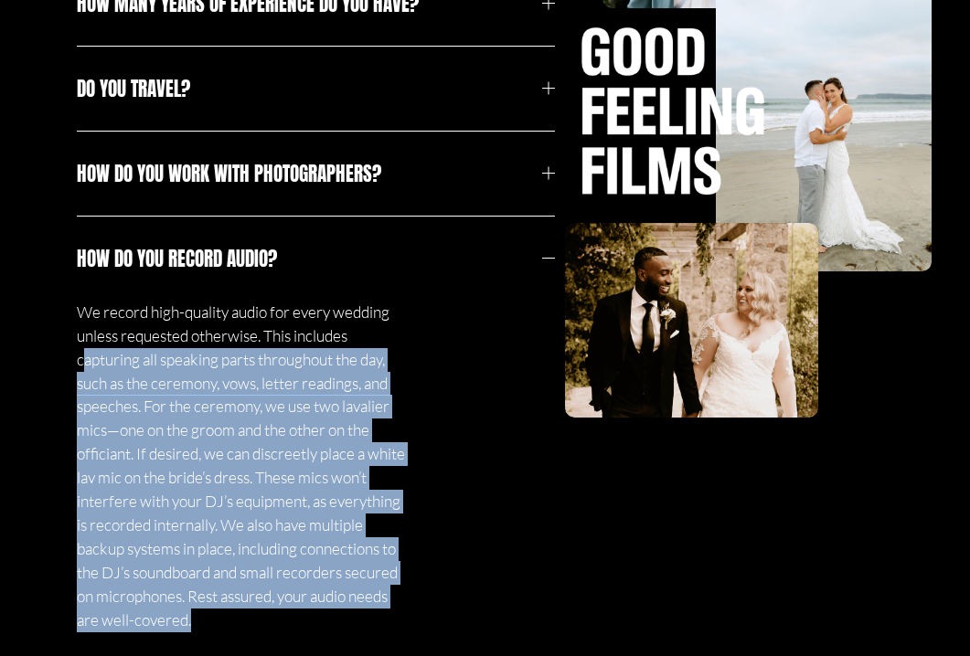
drag, startPoint x: 207, startPoint y: 623, endPoint x: 84, endPoint y: 354, distance: 296.1
click at [84, 354] on p "We record high-quality audio for every wedding unless requested otherwise. This…" at bounding box center [244, 467] width 335 height 332
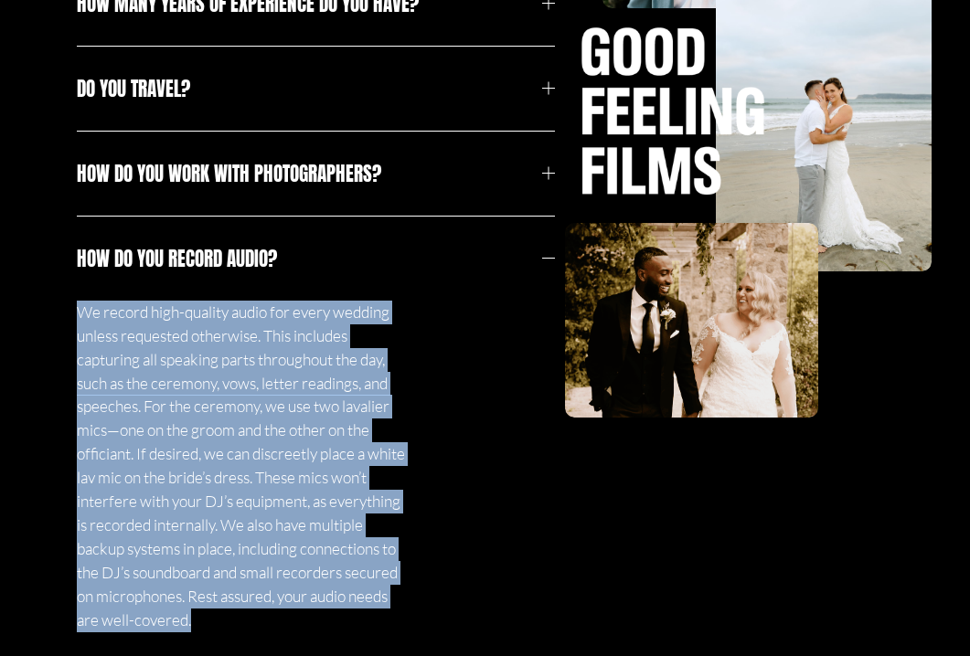
click at [551, 260] on div at bounding box center [548, 258] width 13 height 13
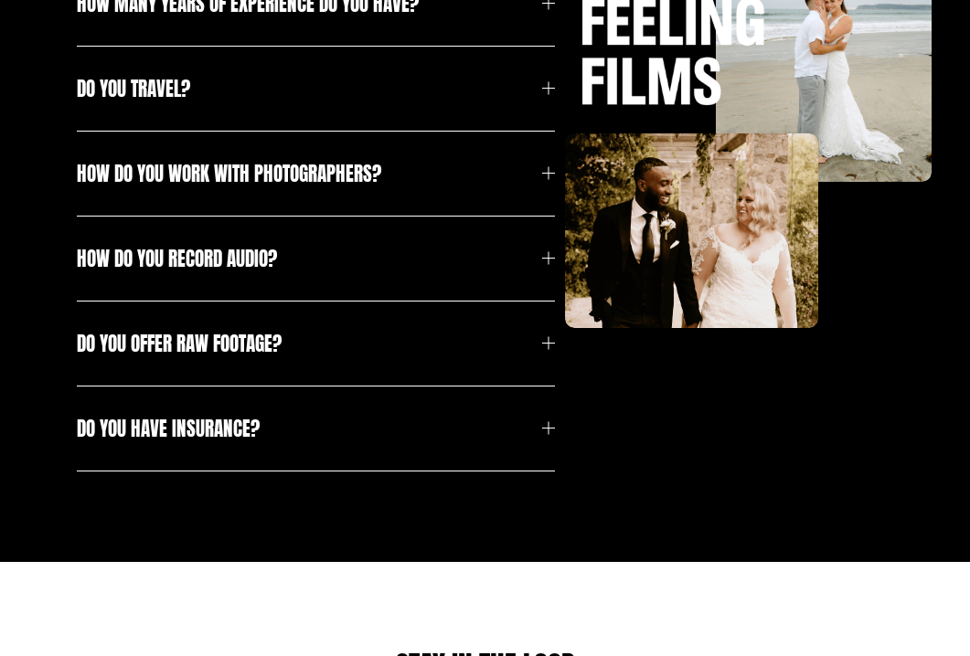
click at [547, 340] on div at bounding box center [548, 343] width 13 height 13
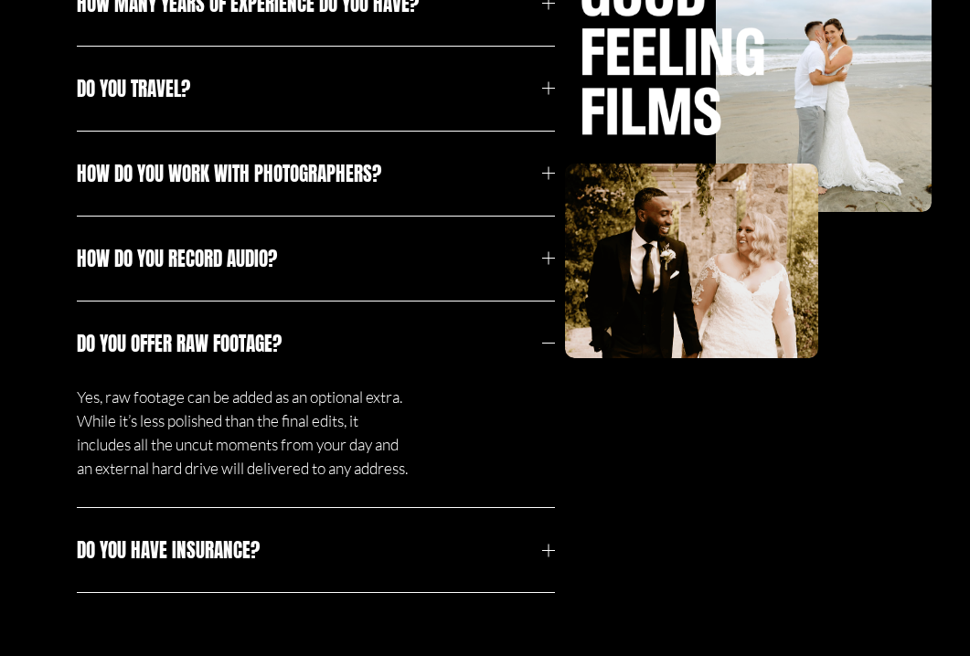
click at [546, 344] on div at bounding box center [548, 343] width 13 height 13
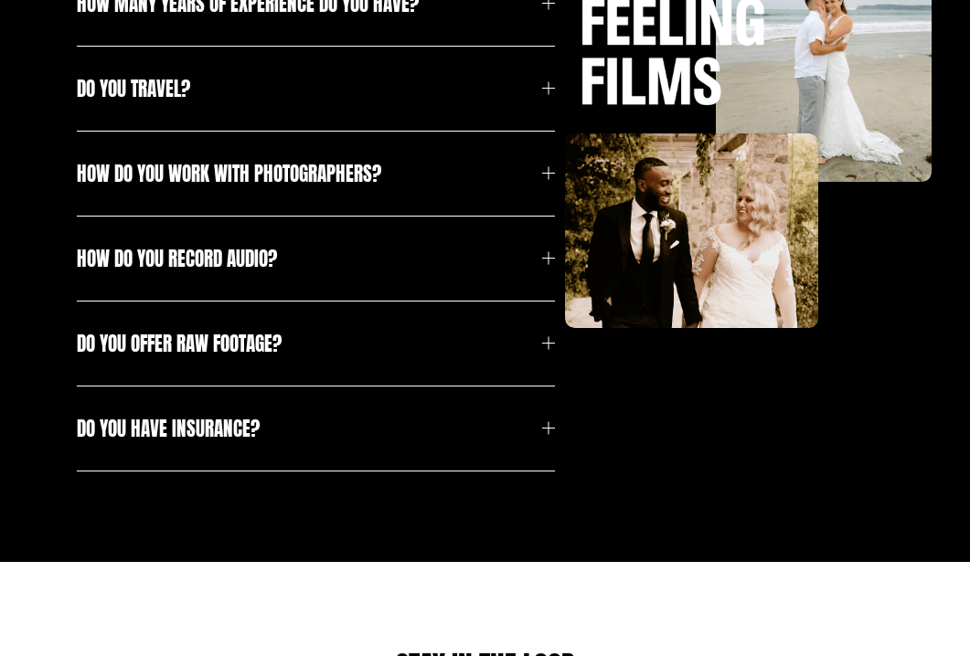
click at [546, 344] on div at bounding box center [548, 343] width 13 height 13
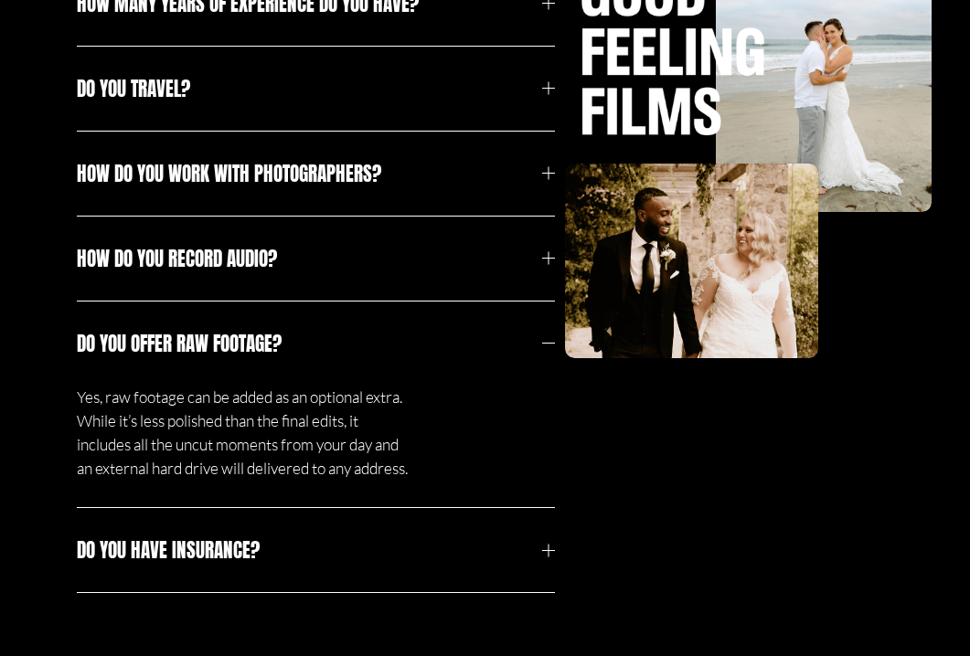
drag, startPoint x: 68, startPoint y: 338, endPoint x: 298, endPoint y: 341, distance: 230.3
click at [298, 341] on div "How long does it take to receive the final product? Our typical turnaround time…" at bounding box center [485, 179] width 970 height 947
click at [118, 414] on p "Yes, raw footage can be added as an optional extra. While it’s less polished th…" at bounding box center [244, 433] width 335 height 95
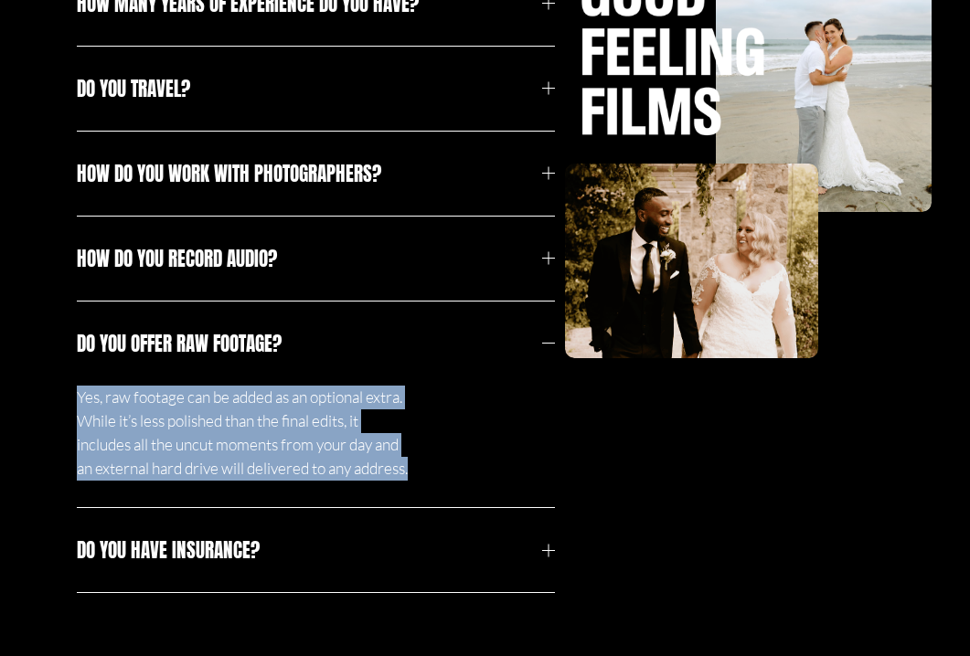
click at [118, 414] on p "Yes, raw footage can be added as an optional extra. While it’s less polished th…" at bounding box center [244, 433] width 335 height 95
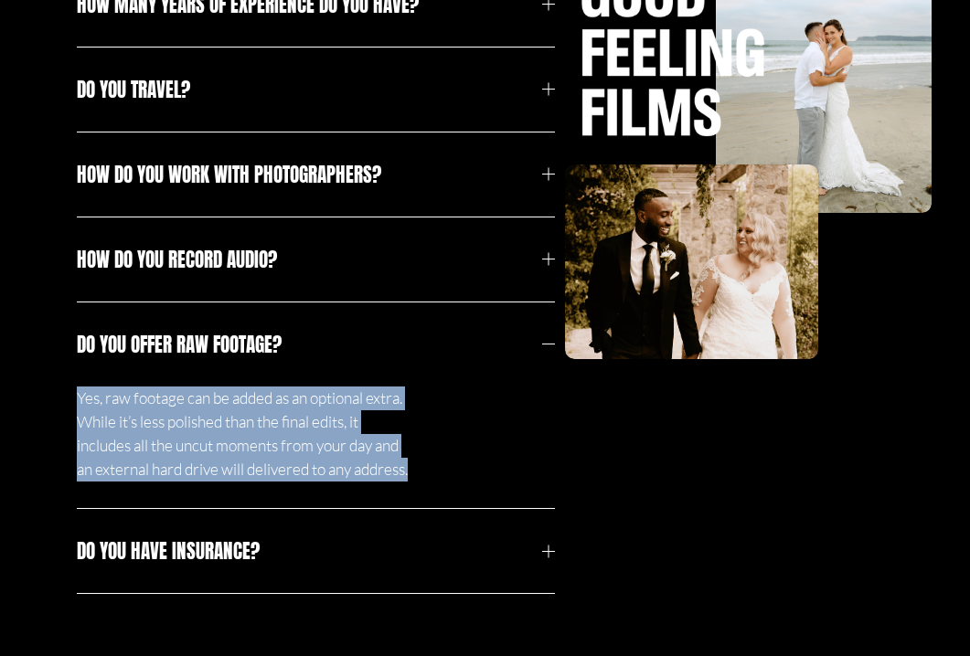
click at [546, 86] on div at bounding box center [548, 89] width 13 height 13
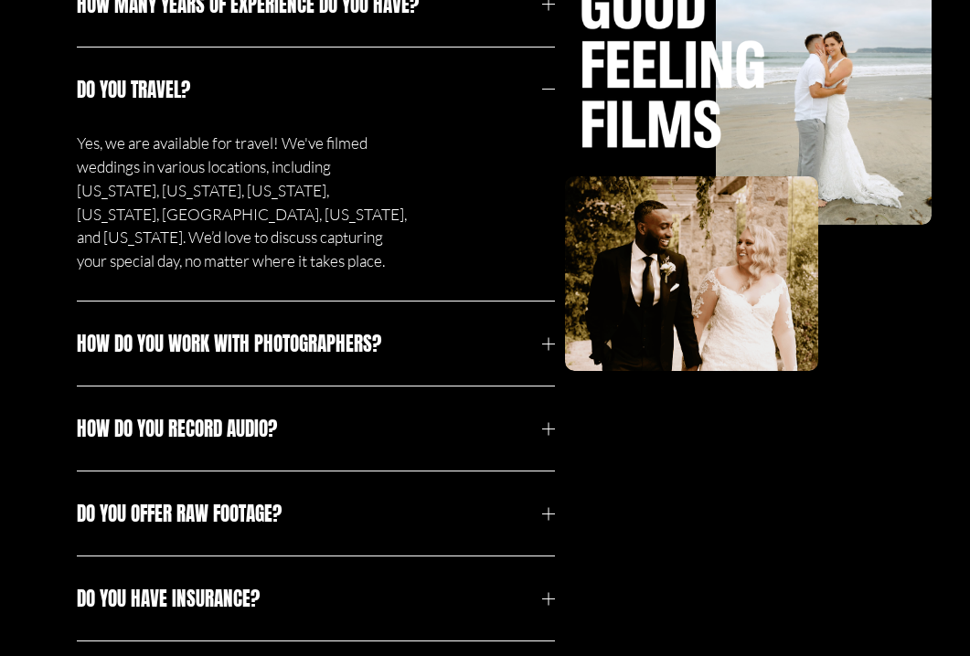
drag, startPoint x: 74, startPoint y: 90, endPoint x: 211, endPoint y: 79, distance: 137.5
click at [211, 79] on div "How long does it take to receive the final product? Our typical turnaround time…" at bounding box center [485, 203] width 970 height 993
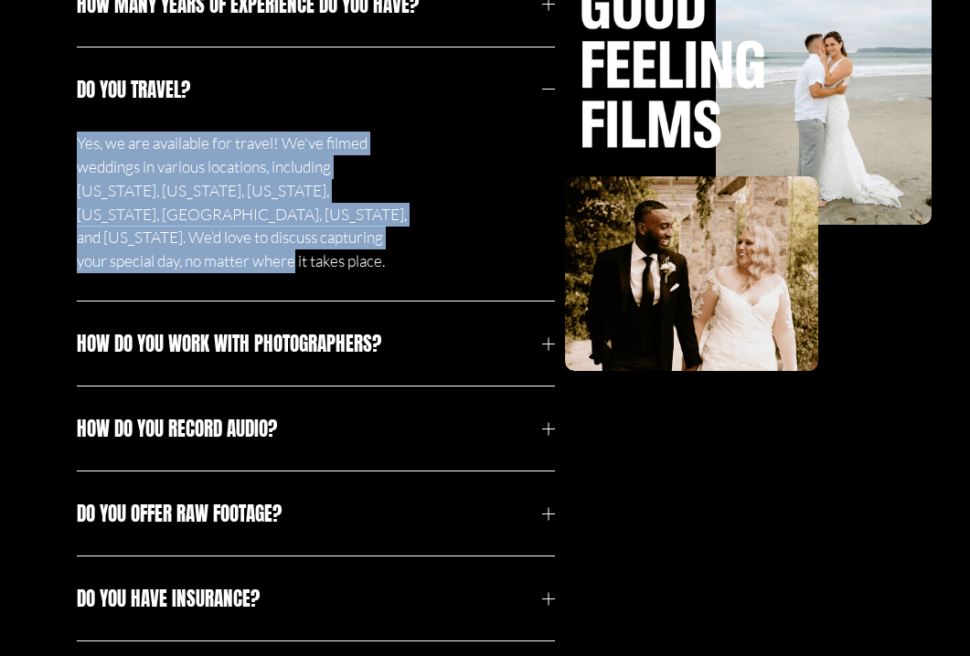
drag, startPoint x: 79, startPoint y: 141, endPoint x: 432, endPoint y: 248, distance: 369.5
click at [432, 248] on div "Yes, we are available for travel! We've filmed weddings in various locations, i…" at bounding box center [316, 216] width 479 height 169
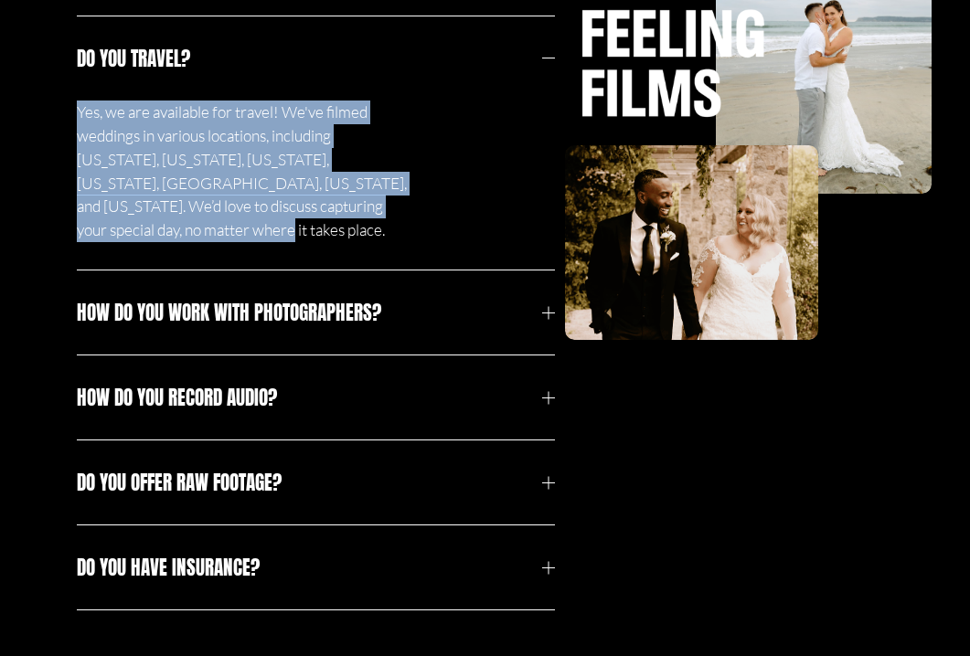
scroll to position [780, 0]
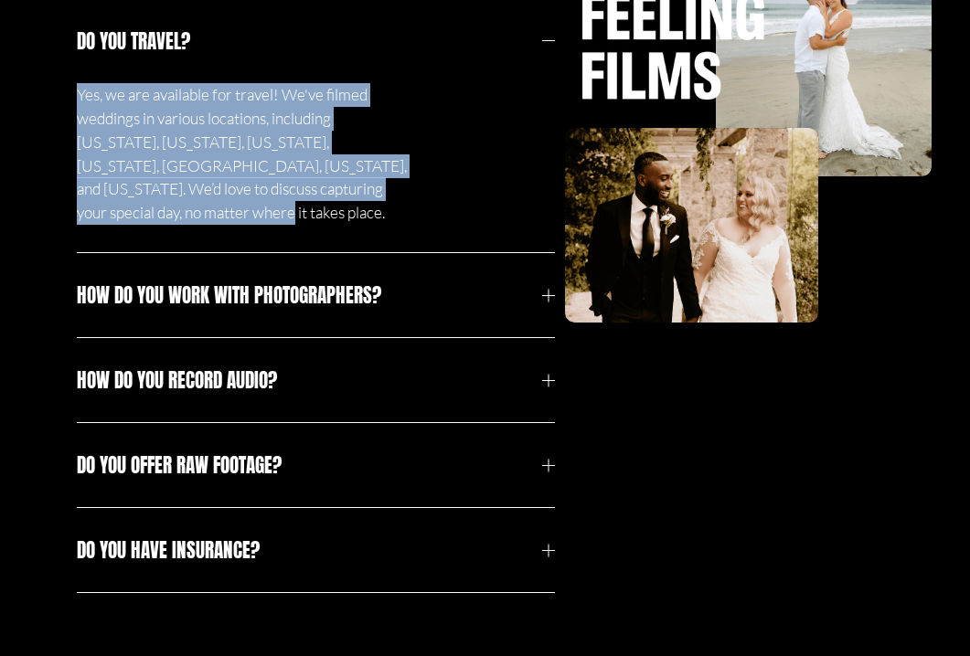
drag, startPoint x: 49, startPoint y: 518, endPoint x: 285, endPoint y: 528, distance: 236.0
click at [285, 528] on div "How long does it take to receive the final product? Our typical turnaround time…" at bounding box center [485, 154] width 970 height 993
click at [548, 544] on div at bounding box center [548, 550] width 1 height 13
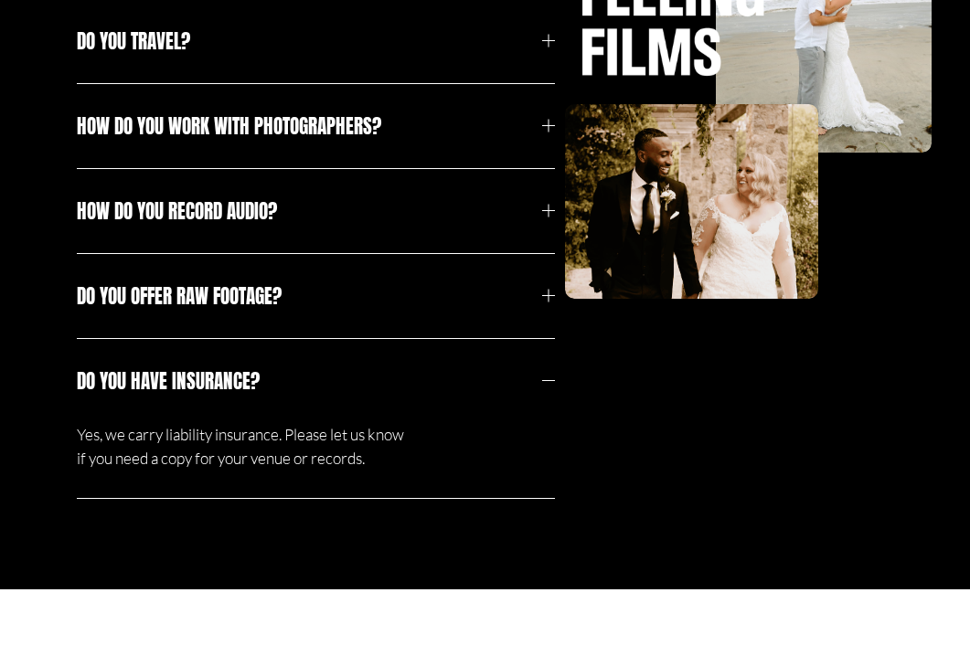
click at [160, 442] on p "Yes, we carry liability insurance. Please let us know if you need a copy for yo…" at bounding box center [244, 447] width 335 height 48
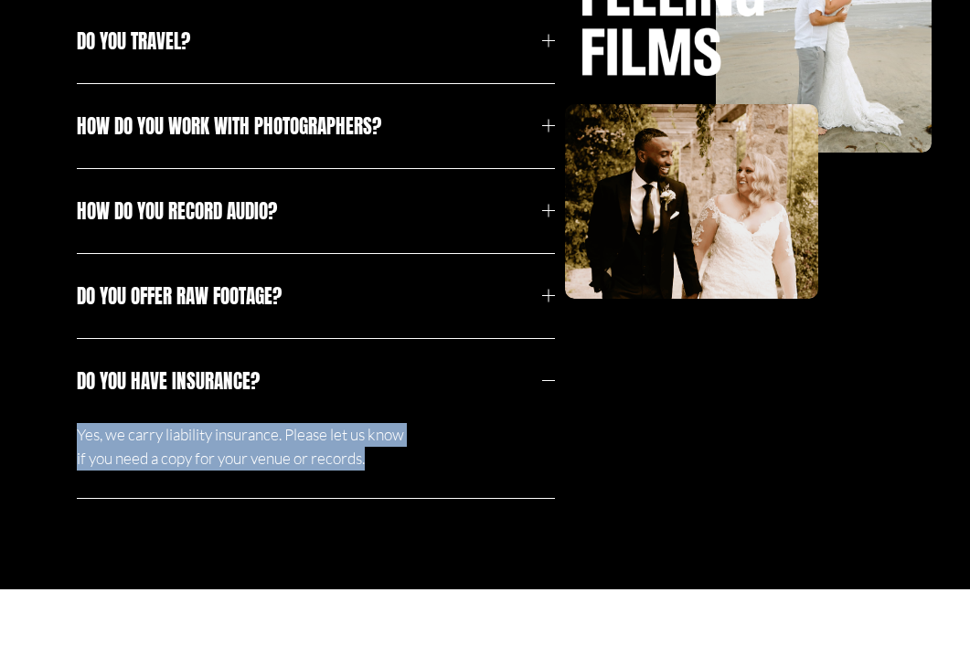
click at [160, 442] on p "Yes, we carry liability insurance. Please let us know if you need a copy for yo…" at bounding box center [244, 447] width 335 height 48
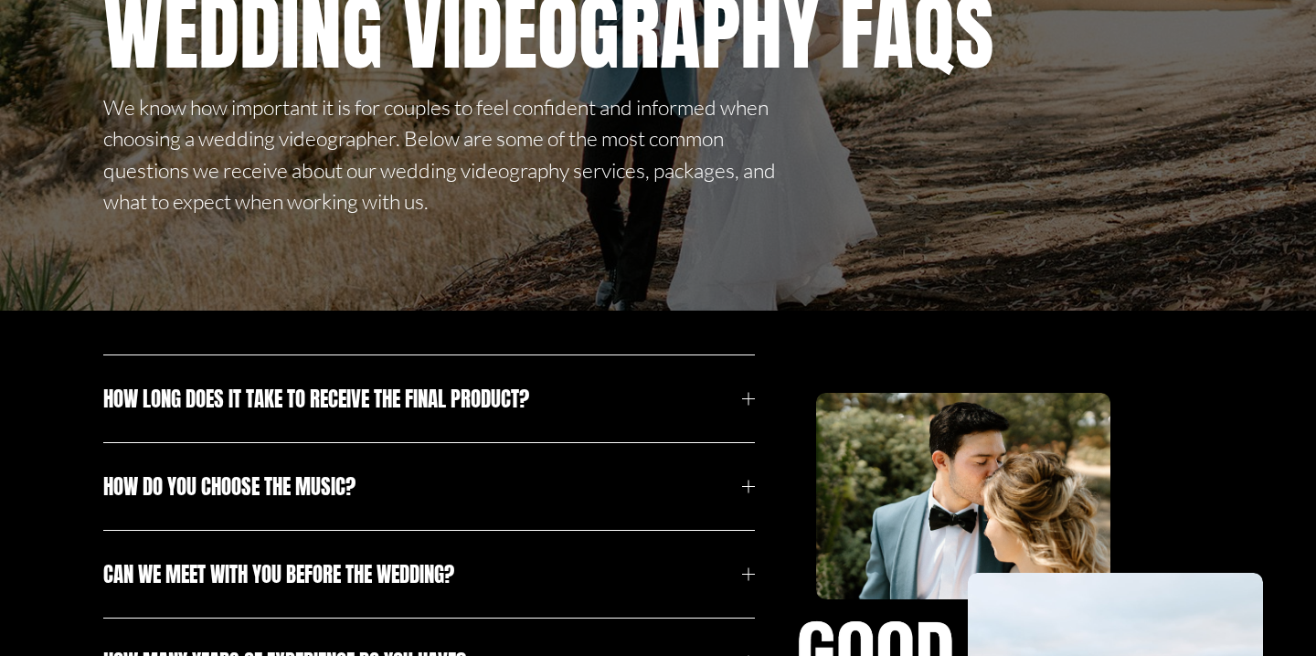
scroll to position [0, 0]
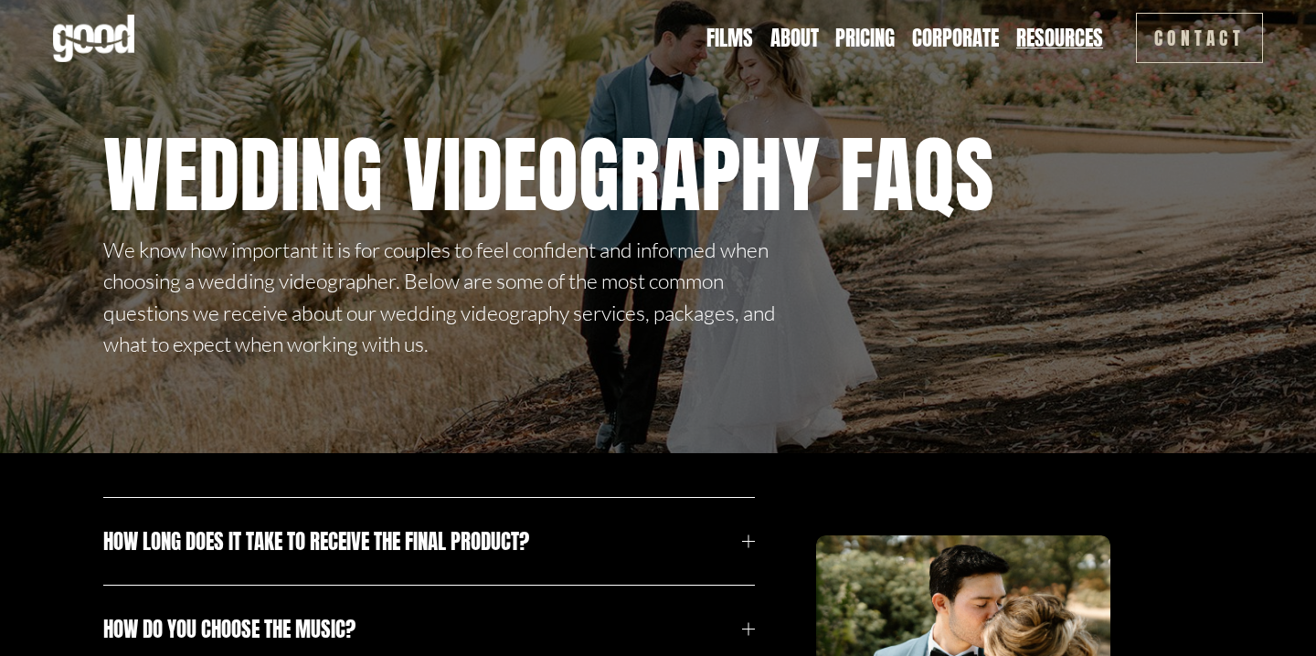
click at [874, 46] on link "Pricing" at bounding box center [864, 38] width 59 height 29
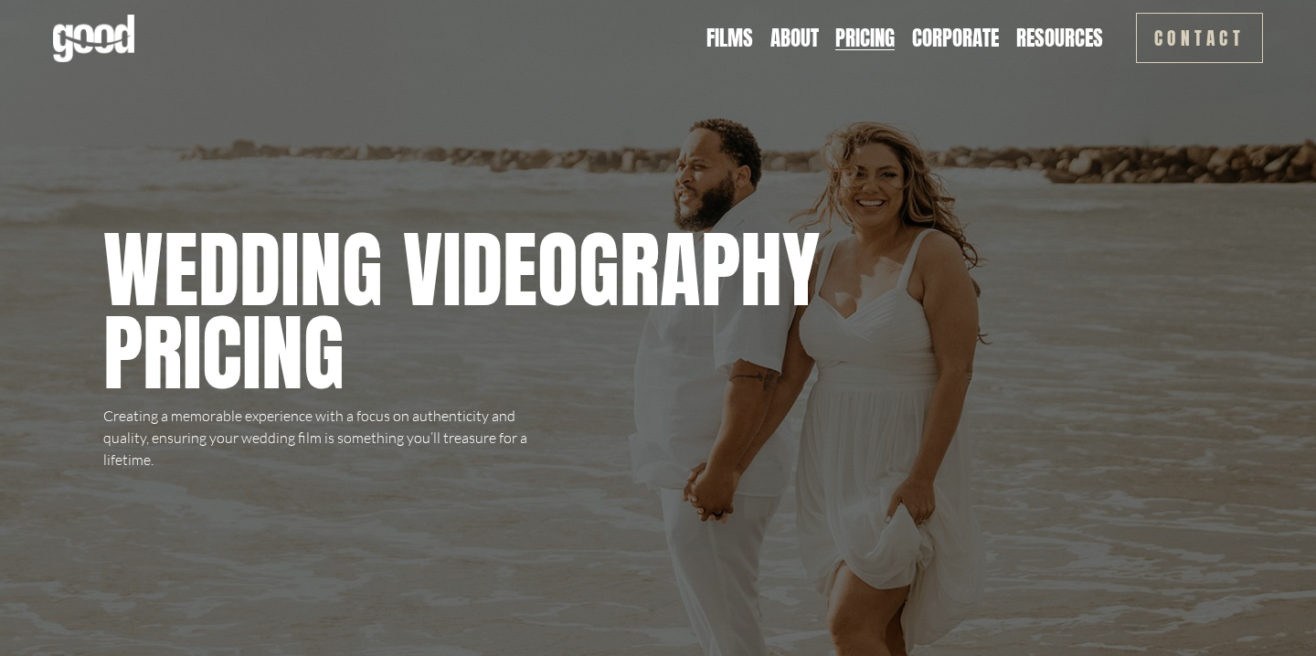
click at [137, 430] on p "Creating a memorable experience with a focus on authenticity and quality, ensur…" at bounding box center [327, 438] width 448 height 66
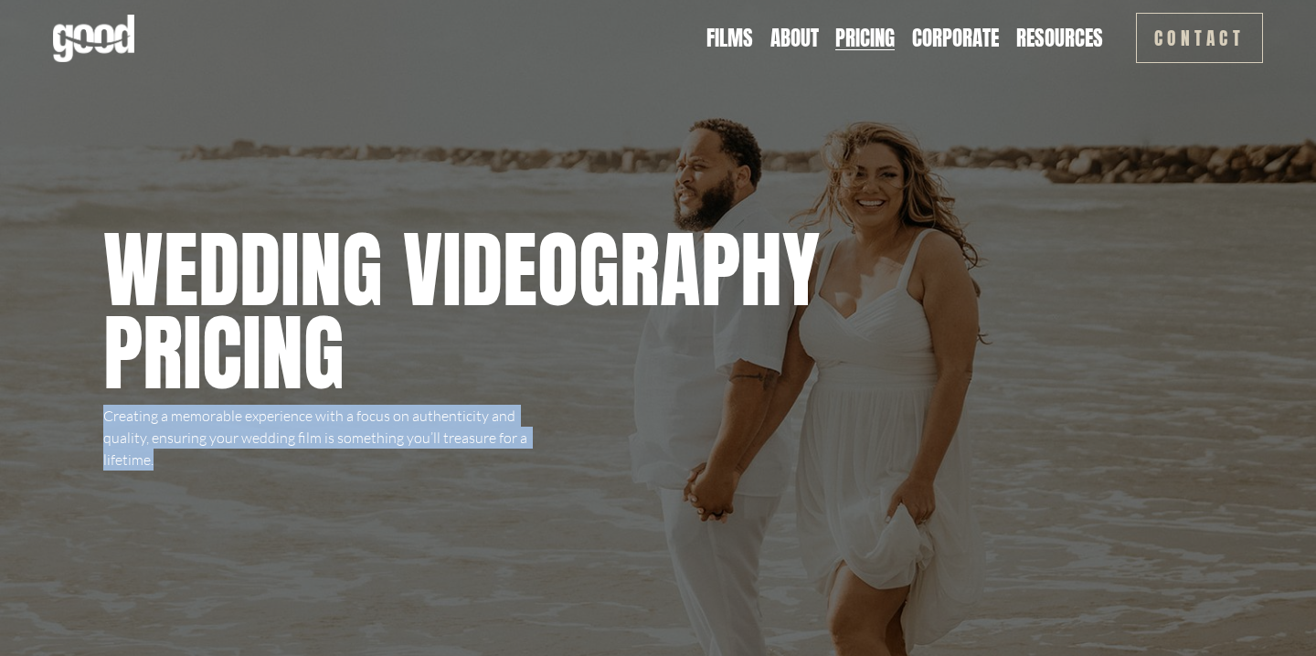
click at [137, 430] on p "Creating a memorable experience with a focus on authenticity and quality, ensur…" at bounding box center [327, 438] width 448 height 66
copy article "Creating a memorable experience with a focus on authenticity and quality, ensur…"
